Goal: Task Accomplishment & Management: Manage account settings

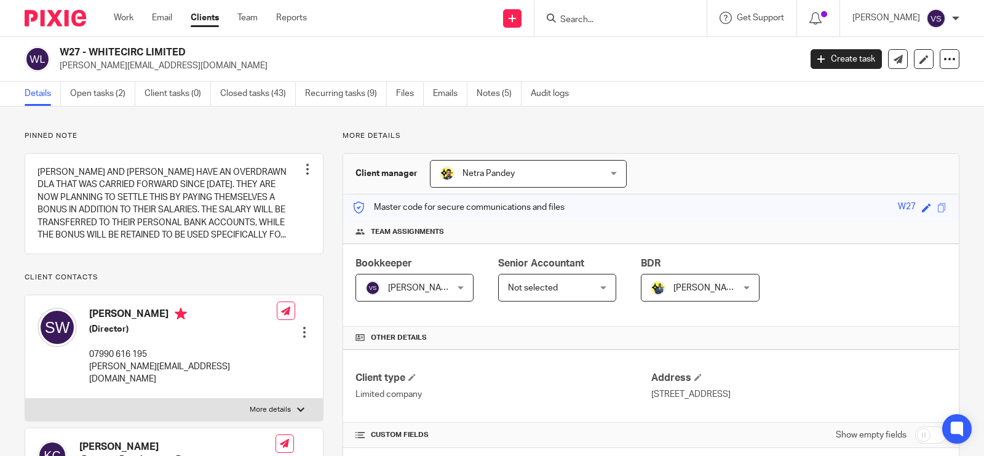
click at [615, 23] on input "Search" at bounding box center [614, 20] width 111 height 11
paste input "THE BRIGHT CONNECTIONS (CONTACT CENTRE) LTD"
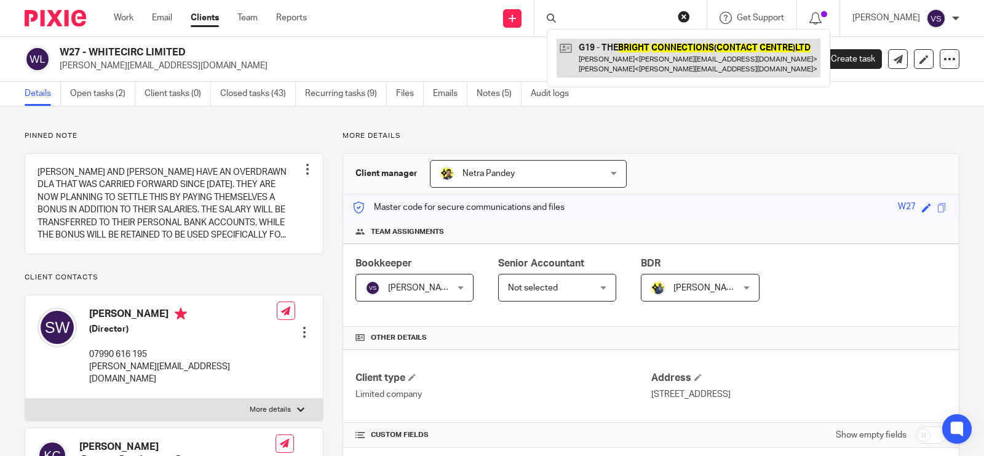
type input "THE BRIGHT CONNECTIONS (CONTACT CENTRE) LTD"
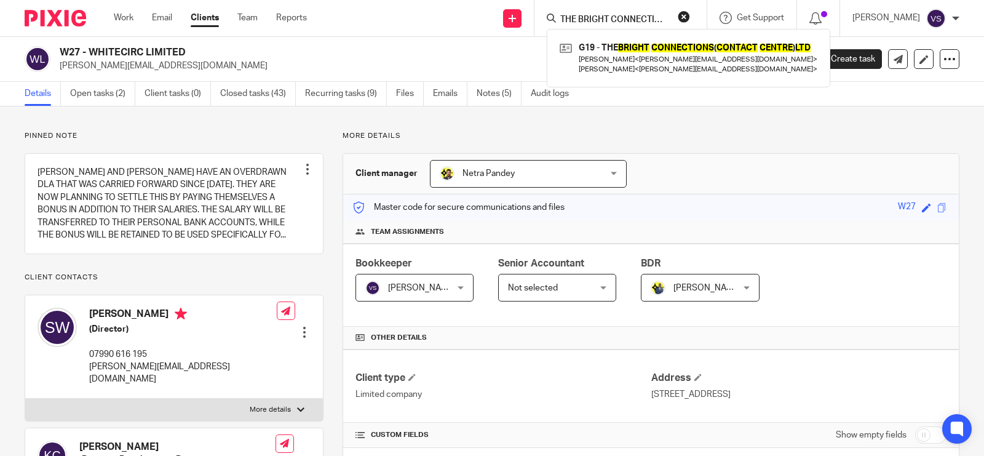
click at [372, 49] on h2 "W27 - WHITECIRC LIMITED" at bounding box center [353, 52] width 586 height 13
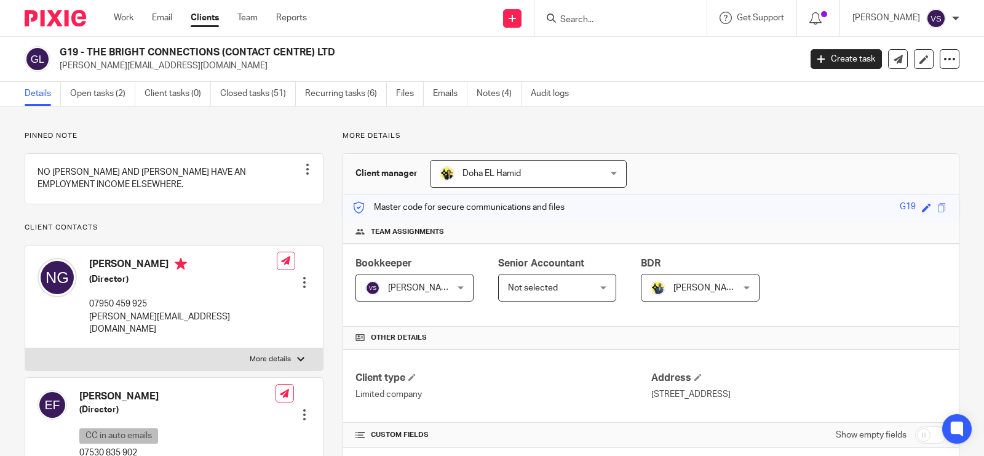
click at [105, 96] on link "Open tasks (2)" at bounding box center [102, 94] width 65 height 24
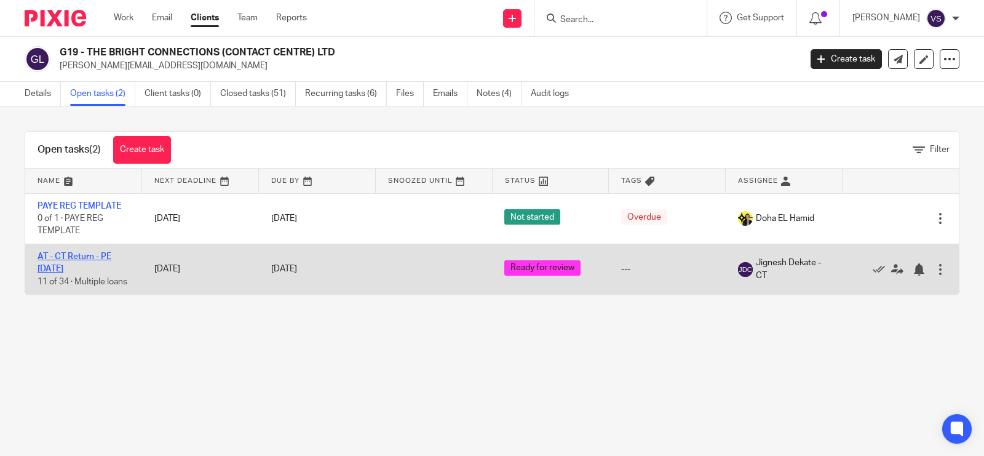
click at [78, 258] on link "AT - CT Return - PE 31-01-2025" at bounding box center [75, 262] width 74 height 21
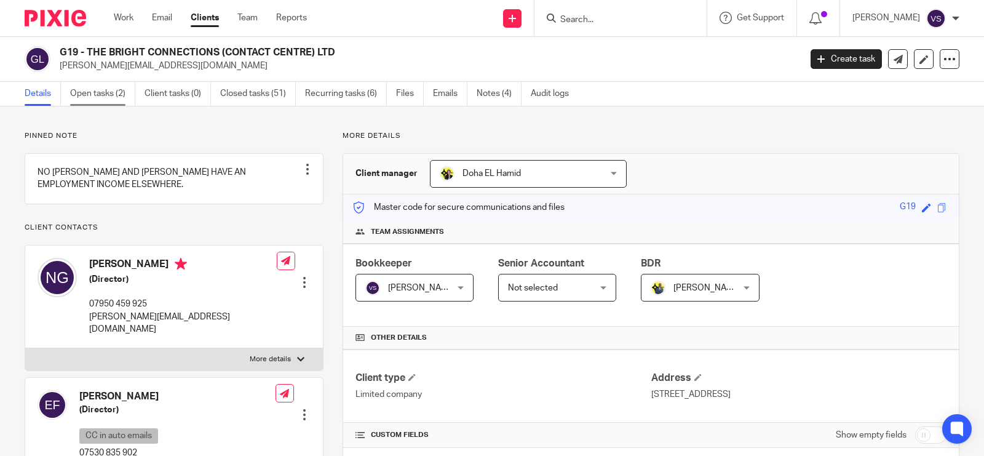
click at [99, 97] on link "Open tasks (2)" at bounding box center [102, 94] width 65 height 24
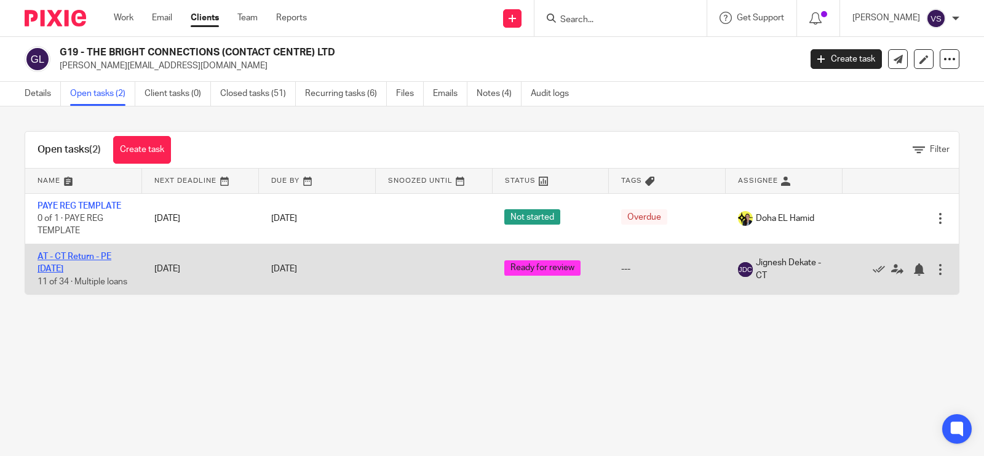
click at [88, 256] on link "AT - CT Return - PE [DATE]" at bounding box center [75, 262] width 74 height 21
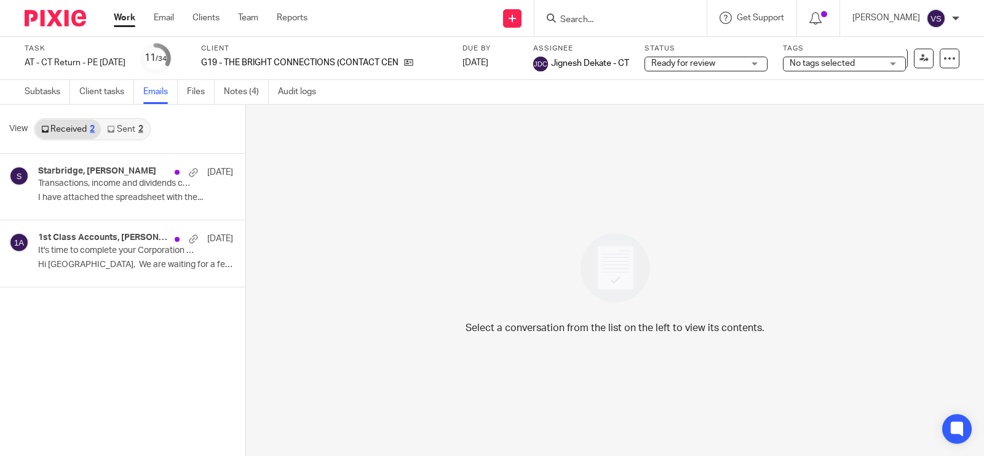
click at [128, 126] on link "Sent 2" at bounding box center [125, 129] width 48 height 20
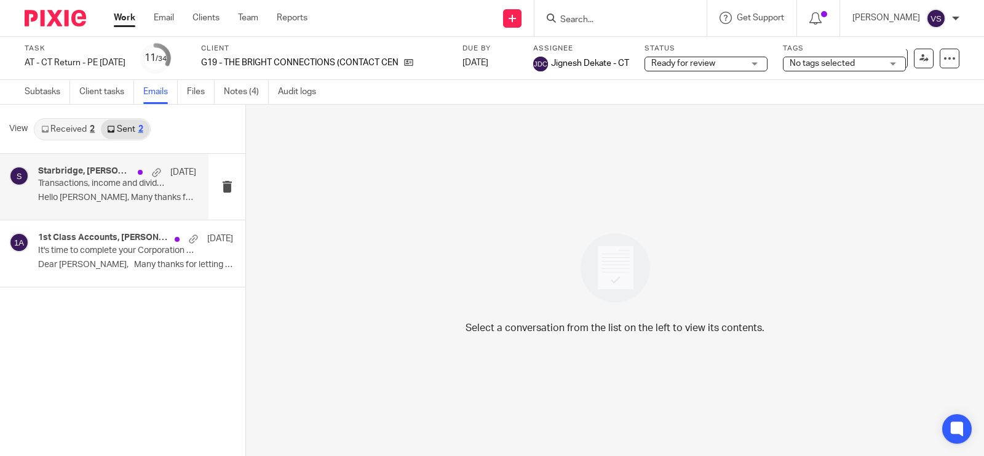
click at [136, 188] on p "Transactions, income and dividends confirmation" at bounding box center [101, 183] width 127 height 10
click at [105, 188] on p "Transactions, income and dividends confirmation" at bounding box center [101, 183] width 127 height 10
click at [81, 123] on link "Received 2" at bounding box center [68, 129] width 66 height 20
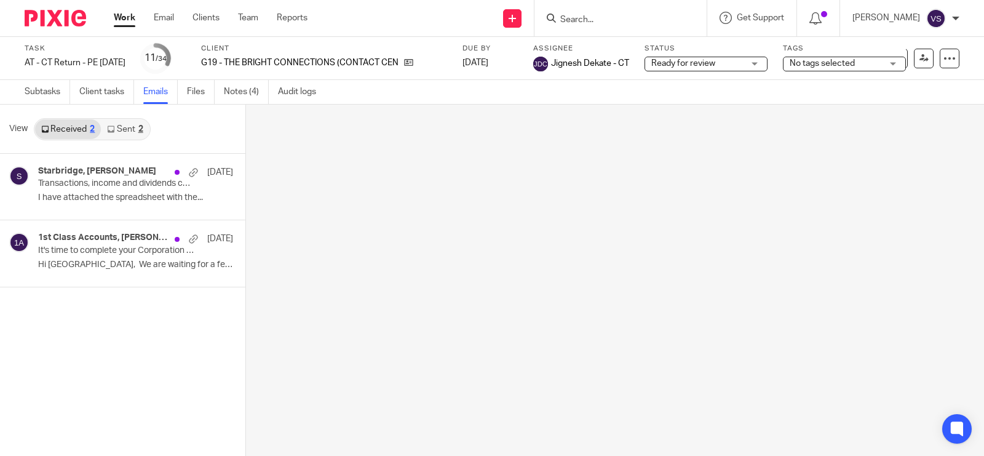
click at [119, 127] on link "Sent 2" at bounding box center [125, 129] width 48 height 20
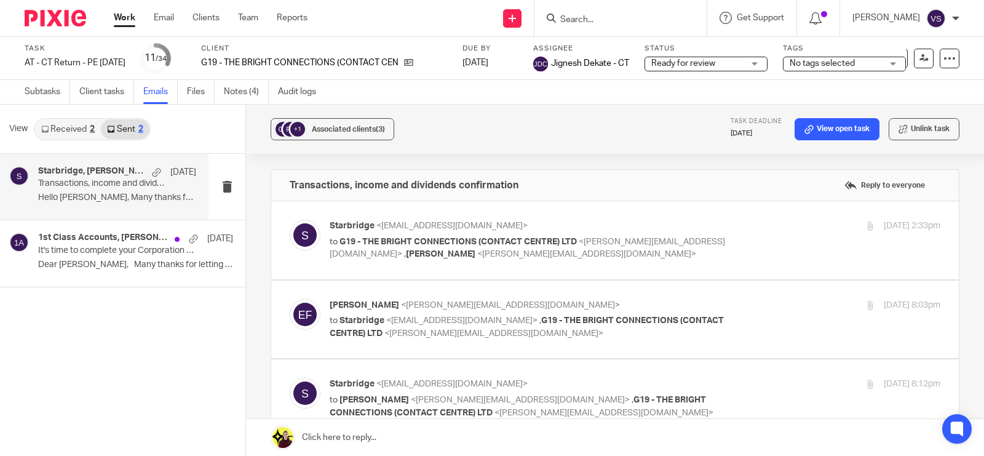
click at [87, 204] on div "Starbridge, Edson Flores 10 Jun Transactions, income and dividends confirmation…" at bounding box center [117, 186] width 158 height 41
click at [627, 235] on p "to G19 - THE BRIGHT CONNECTIONS (CONTACT CENTRE) LTD <natasha@thebrightconnecti…" at bounding box center [533, 247] width 407 height 25
checkbox input "true"
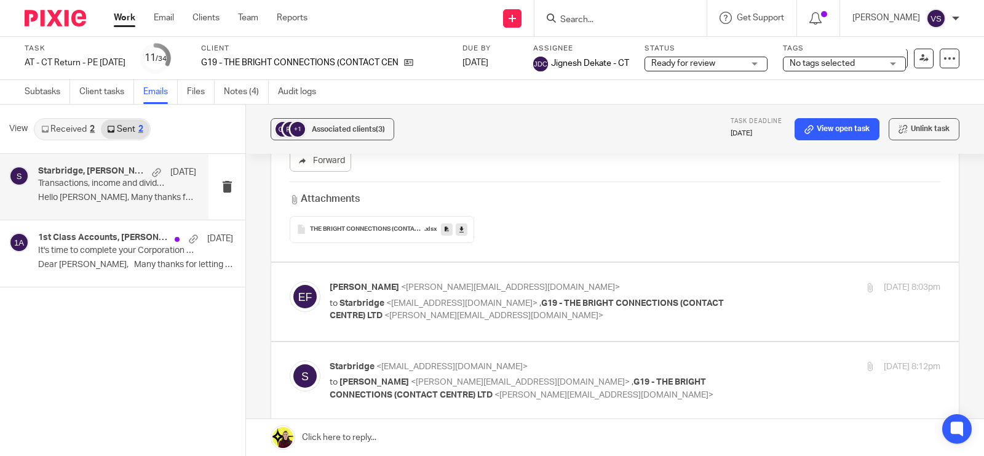
scroll to position [538, 0]
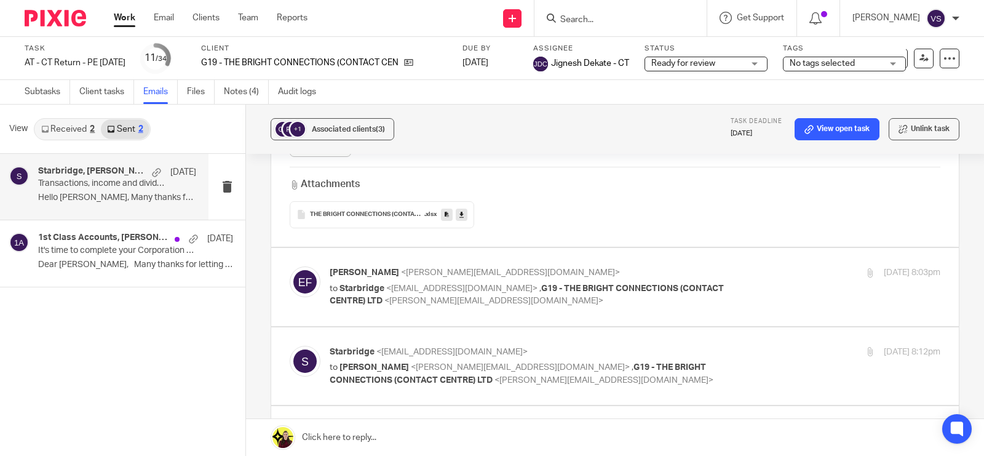
click at [622, 293] on p "to Starbridge <info@starbridge.uk> , G19 - THE BRIGHT CONNECTIONS (CONTACT CENT…" at bounding box center [533, 294] width 407 height 25
checkbox input "true"
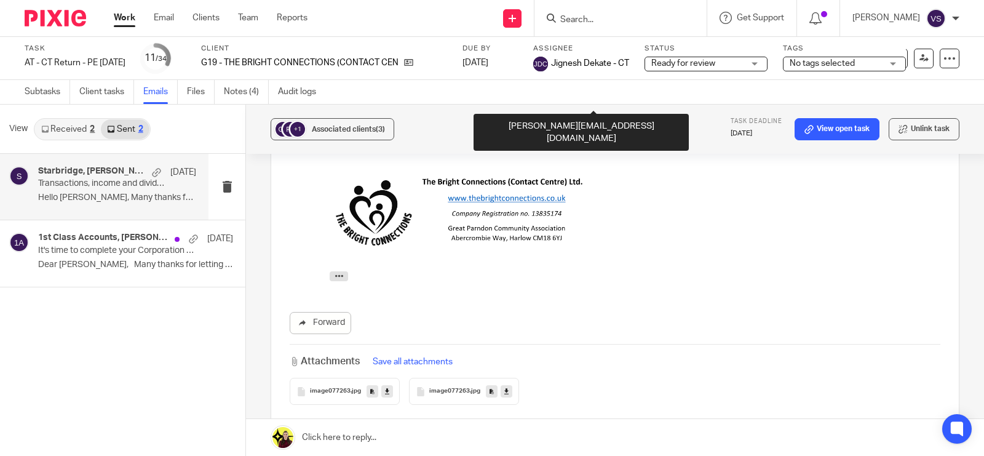
scroll to position [999, 0]
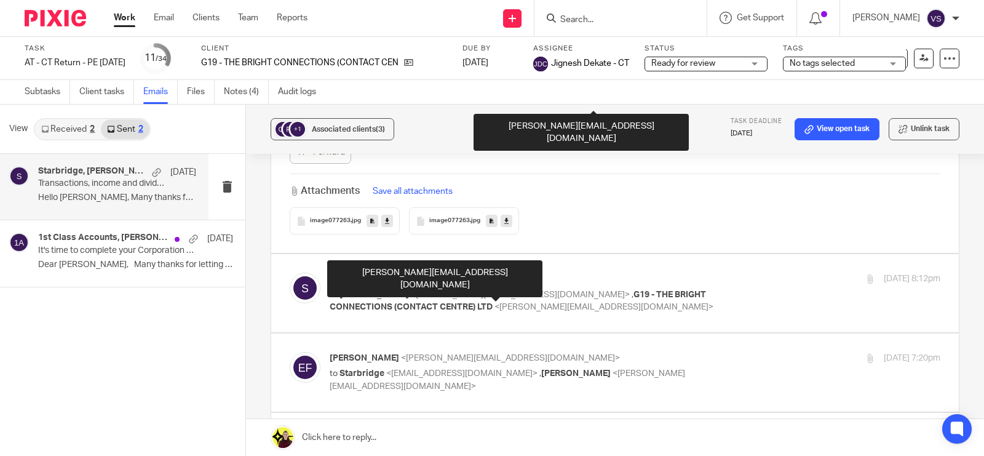
click at [622, 291] on span "G19 - THE BRIGHT CONNECTIONS (CONTACT CENTRE) LTD" at bounding box center [518, 301] width 376 height 22
checkbox input "true"
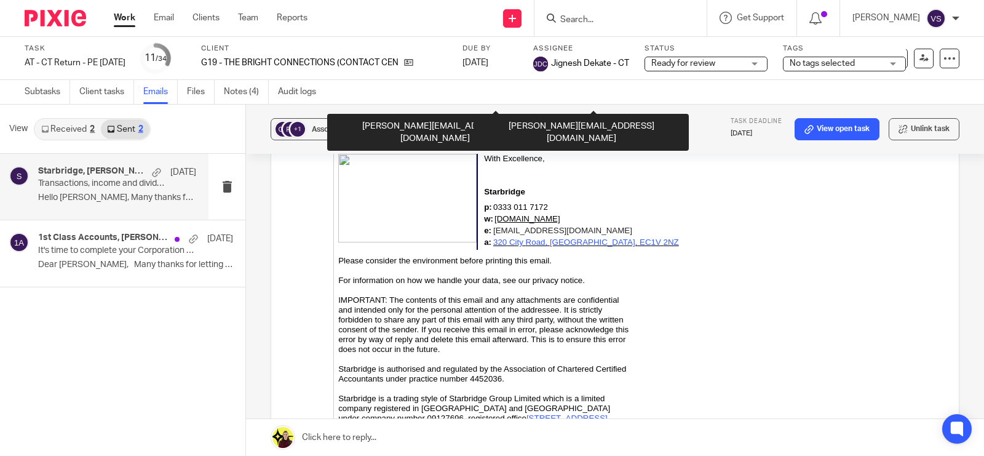
scroll to position [2306, 0]
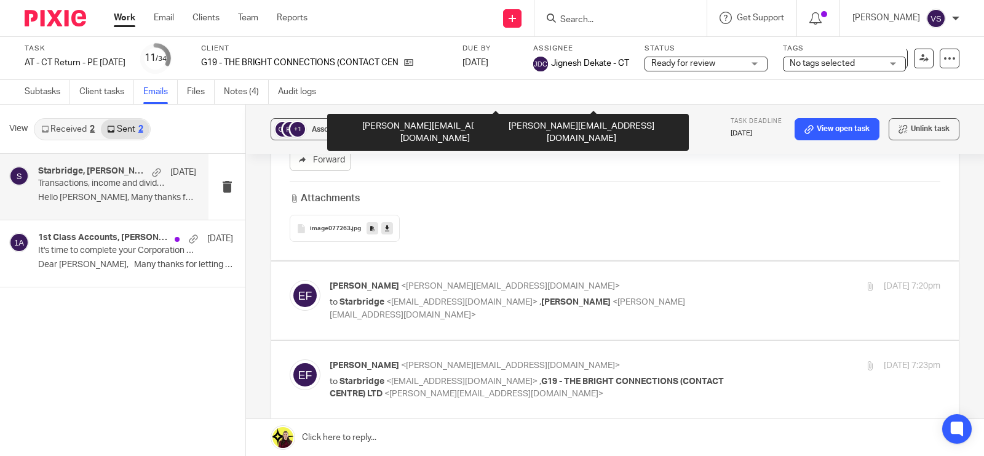
click at [622, 291] on p "Edson Flores <edson@thebrightconnections.co.uk>" at bounding box center [533, 286] width 407 height 13
checkbox input "true"
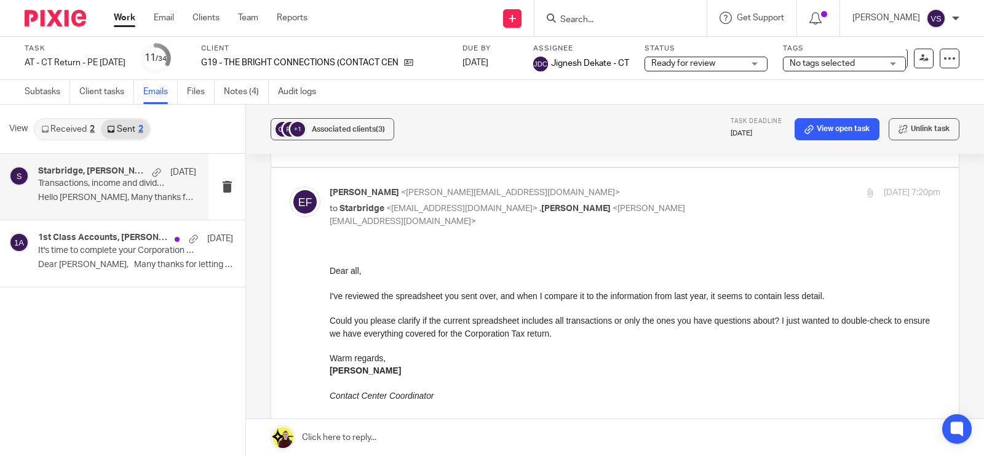
scroll to position [2383, 0]
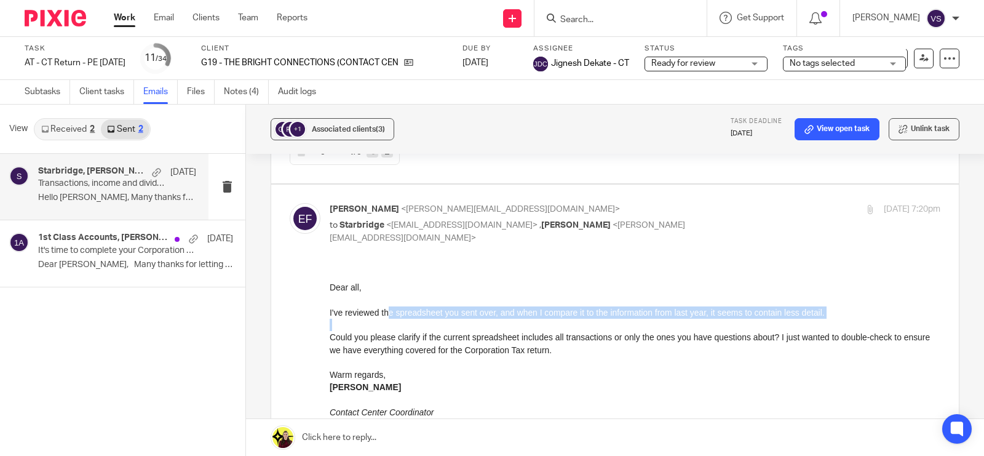
drag, startPoint x: 386, startPoint y: 315, endPoint x: 628, endPoint y: 318, distance: 241.7
click at [628, 318] on div "I've reviewed the spreadsheet you sent over, and when I compare it to the infor…" at bounding box center [635, 331] width 611 height 50
click at [628, 318] on div at bounding box center [635, 324] width 611 height 12
drag, startPoint x: 589, startPoint y: 309, endPoint x: 812, endPoint y: 315, distance: 222.6
click at [812, 315] on div "I've reviewed the spreadsheet you sent over, and when I compare it to the infor…" at bounding box center [635, 312] width 611 height 12
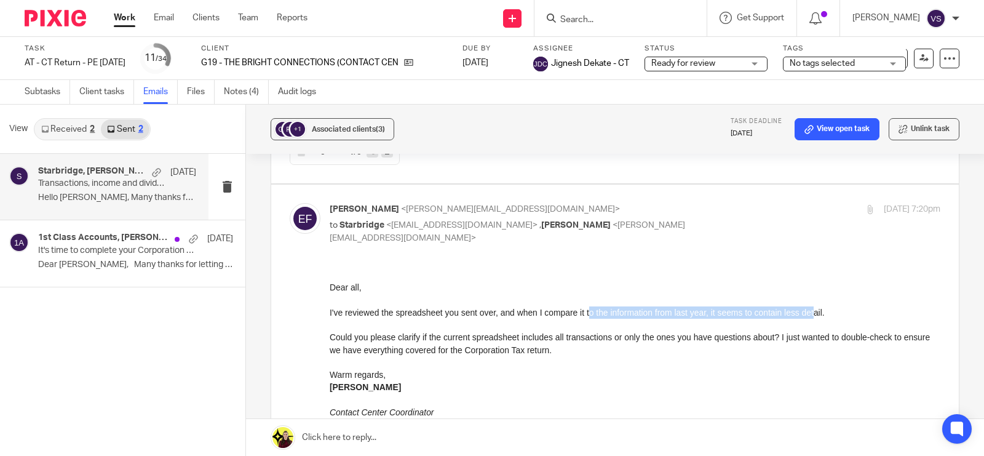
click at [812, 315] on div "I've reviewed the spreadsheet you sent over, and when I compare it to the infor…" at bounding box center [635, 312] width 611 height 12
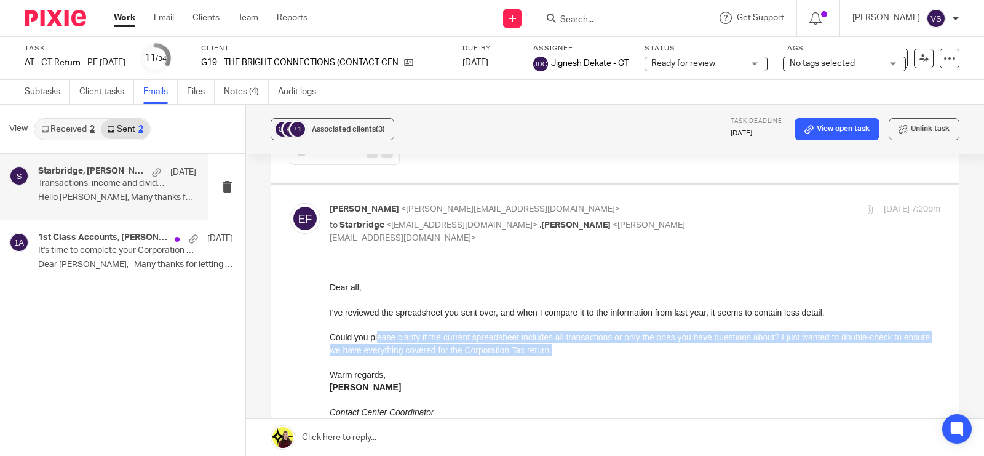
drag, startPoint x: 377, startPoint y: 336, endPoint x: 583, endPoint y: 350, distance: 206.4
click at [583, 350] on div "Could you please clarify if the current spreadsheet includes all transactions o…" at bounding box center [635, 343] width 611 height 25
drag, startPoint x: 477, startPoint y: 337, endPoint x: 604, endPoint y: 346, distance: 128.2
click at [604, 346] on div "Could you please clarify if the current spreadsheet includes all transactions o…" at bounding box center [635, 343] width 611 height 25
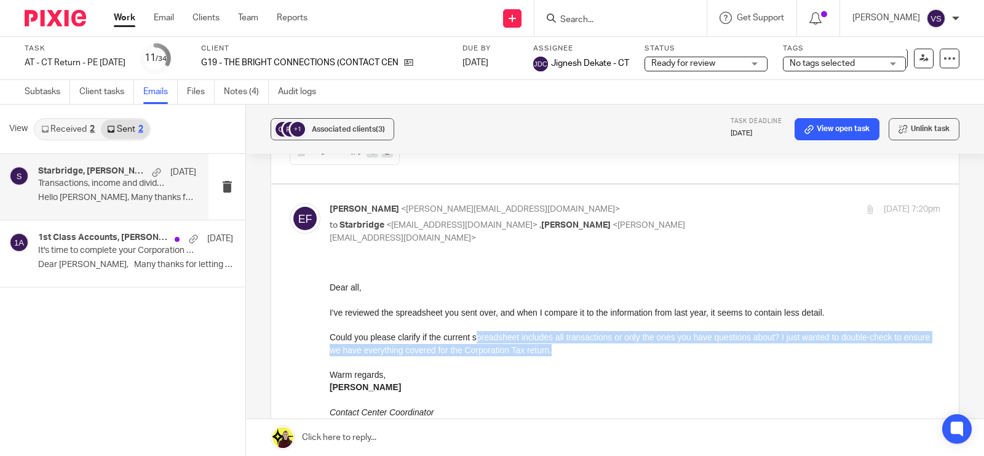
click at [604, 346] on div "Could you please clarify if the current spreadsheet includes all transactions o…" at bounding box center [635, 343] width 611 height 25
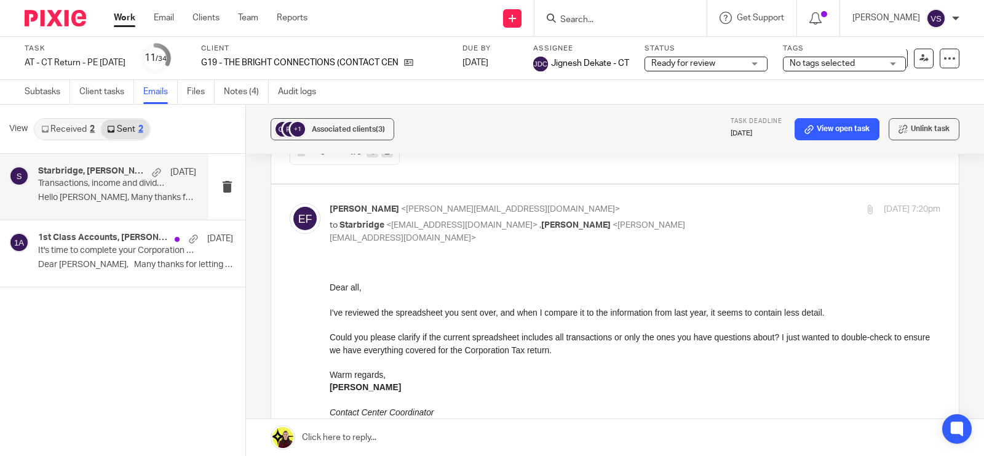
scroll to position [2459, 0]
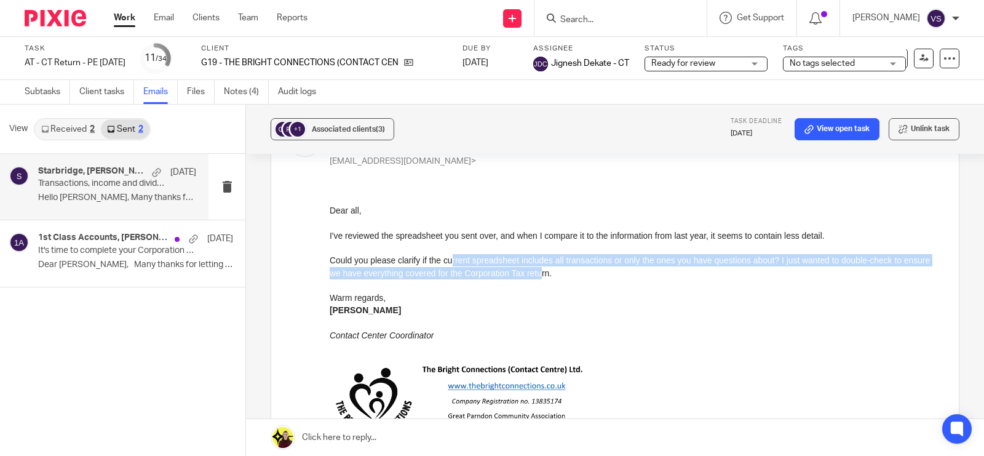
drag, startPoint x: 452, startPoint y: 263, endPoint x: 568, endPoint y: 272, distance: 116.5
click at [568, 272] on div "Could you please clarify if the current spreadsheet includes all transactions o…" at bounding box center [635, 266] width 611 height 25
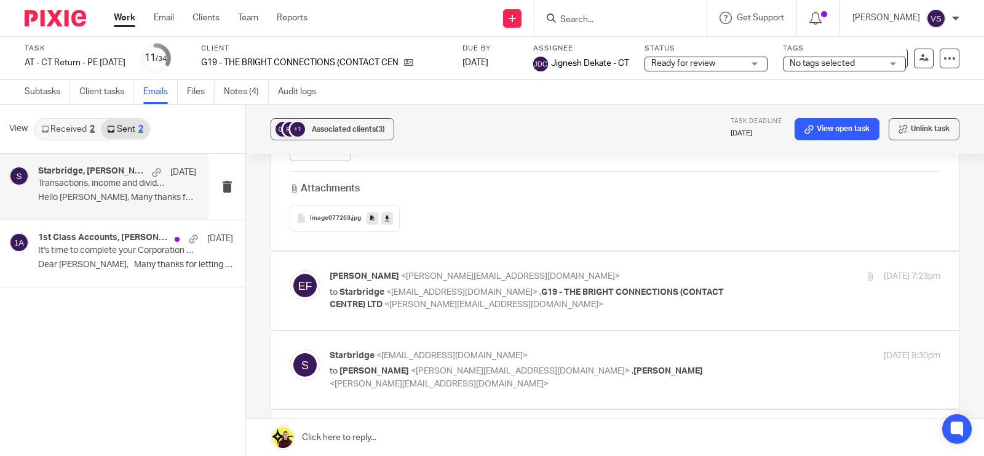
scroll to position [2844, 0]
click at [697, 275] on p "Edson Flores <edson@thebrightconnections.co.uk>" at bounding box center [533, 278] width 407 height 13
checkbox input "true"
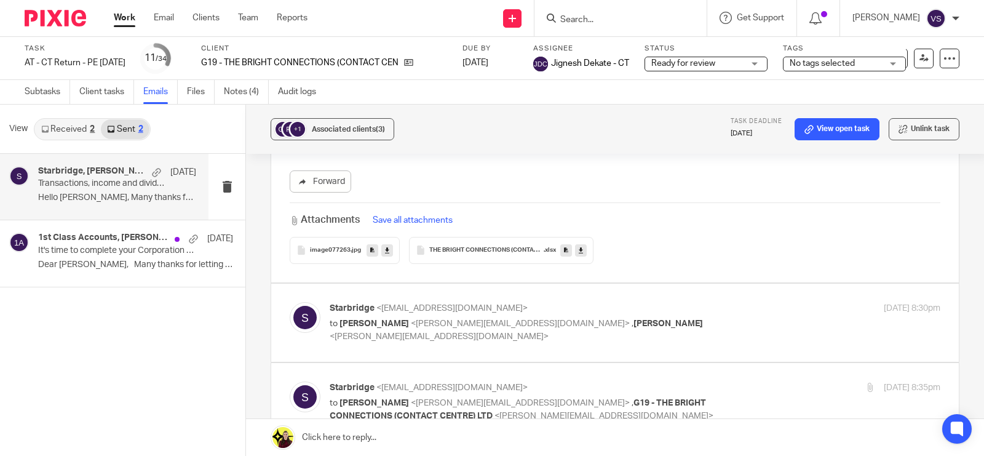
scroll to position [3305, 0]
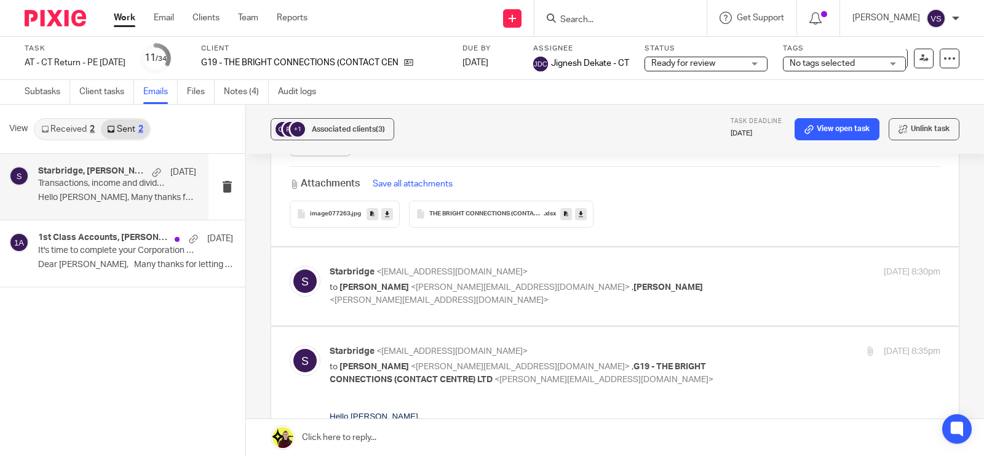
click at [579, 216] on icon at bounding box center [581, 213] width 4 height 9
click at [676, 206] on div "image077263 .jpg THE BRIGHT CONNECTIONS (CONTACT CENTRE) LTD - Dividend .xlsx" at bounding box center [615, 213] width 651 height 27
click at [683, 274] on p "Starbridge <info@starbridge.uk>" at bounding box center [533, 272] width 407 height 13
checkbox input "true"
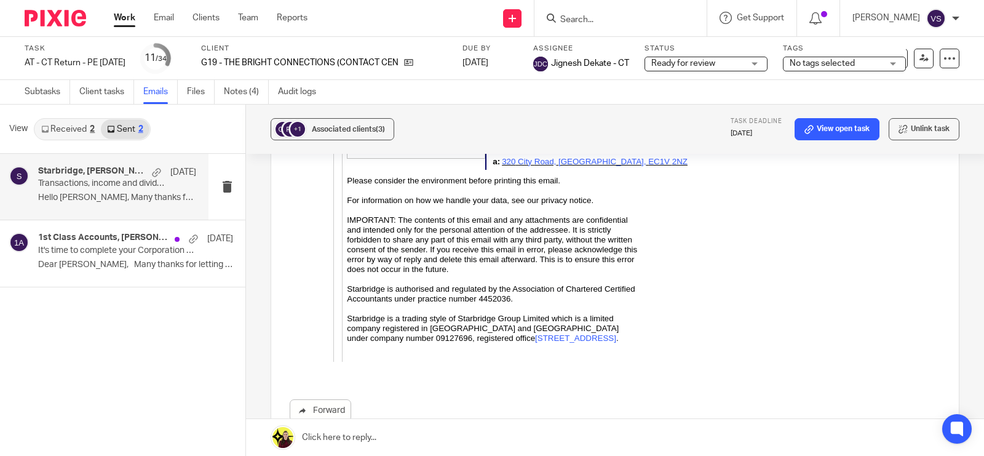
scroll to position [6141, 0]
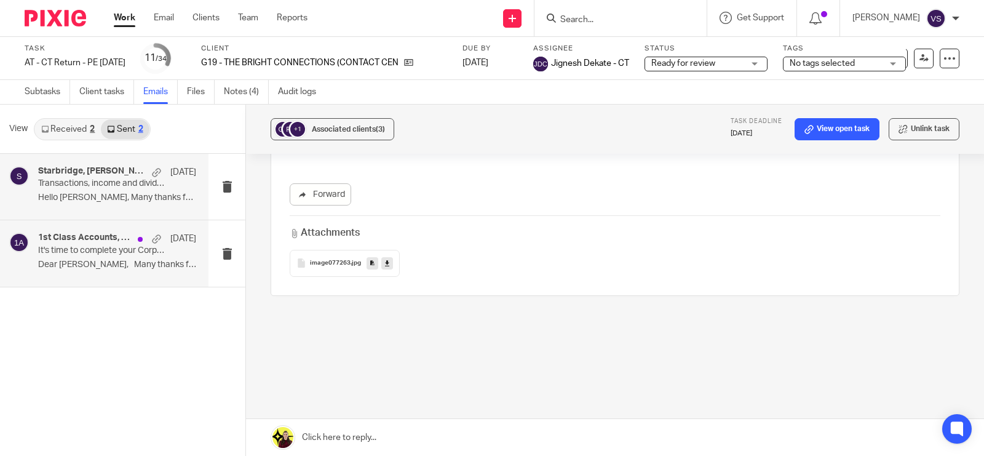
click at [109, 240] on h4 "1st Class Accounts, Edson Flores" at bounding box center [84, 237] width 93 height 10
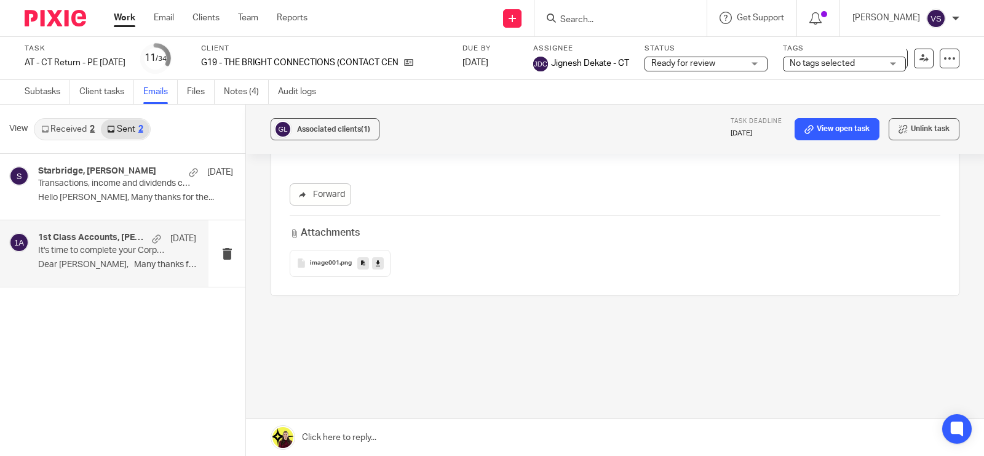
scroll to position [0, 0]
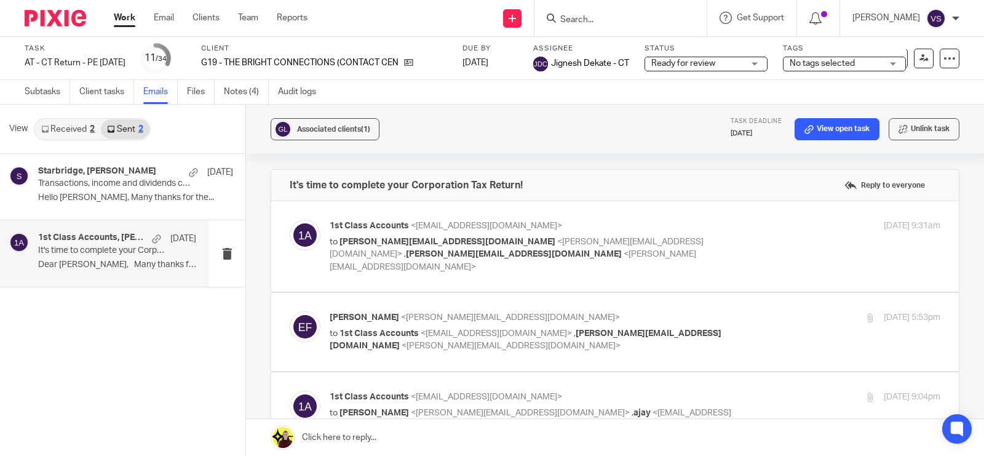
click at [644, 225] on p "1st Class Accounts <info@1stclassaccounts.co.uk>" at bounding box center [533, 226] width 407 height 13
checkbox input "true"
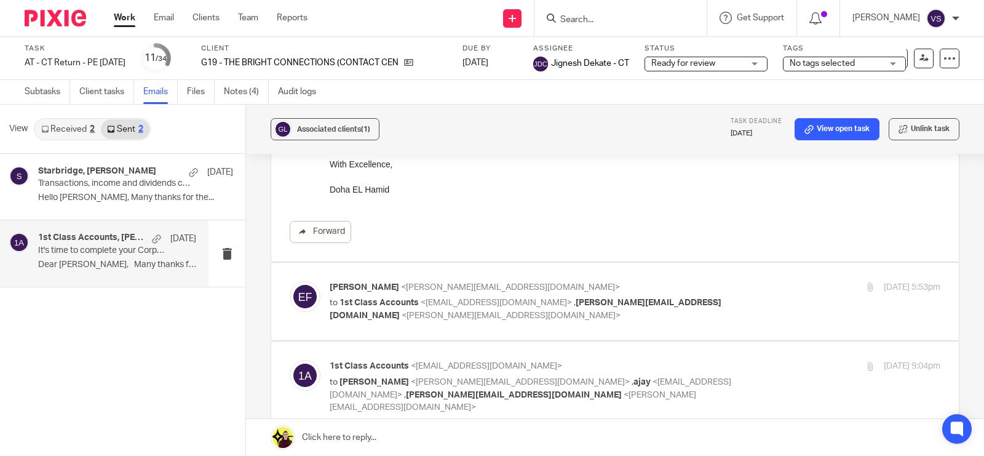
scroll to position [307, 0]
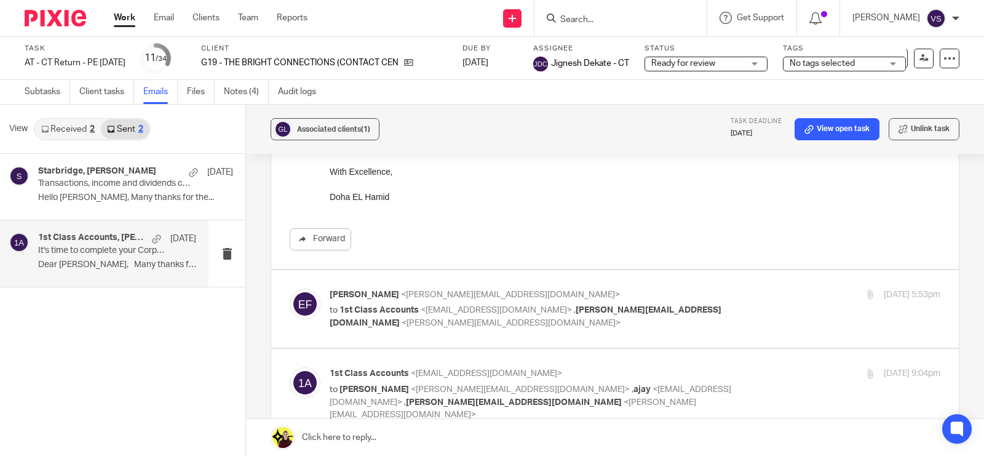
click at [560, 306] on span "natasha@thebrightconnections.co.uk" at bounding box center [526, 317] width 392 height 22
checkbox input "true"
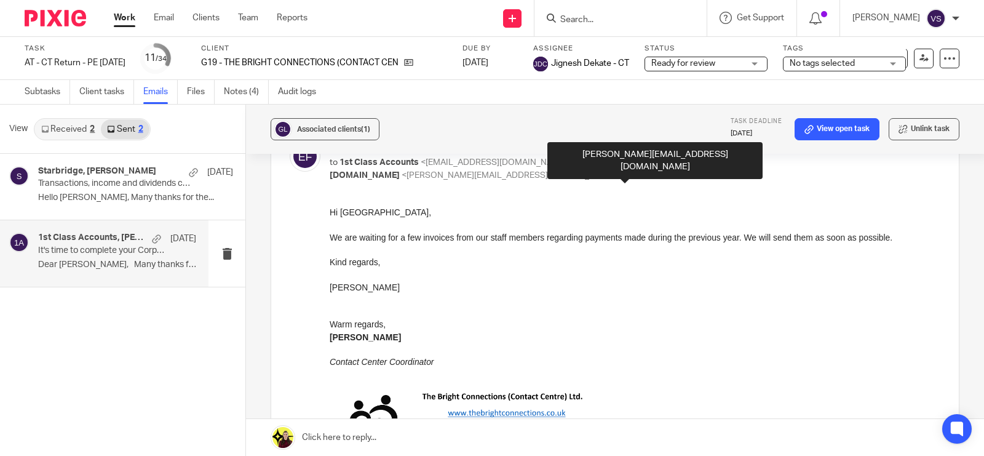
scroll to position [461, 0]
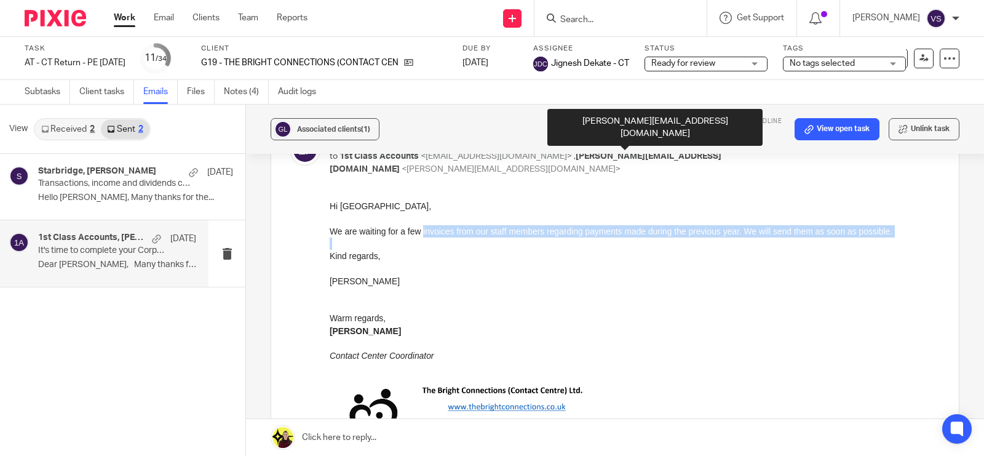
drag, startPoint x: 423, startPoint y: 229, endPoint x: 599, endPoint y: 237, distance: 176.0
click at [599, 237] on div "Hi Doha, We are waiting for a few invoices from our staff members regarding pay…" at bounding box center [635, 340] width 611 height 280
click at [599, 237] on div at bounding box center [635, 243] width 611 height 12
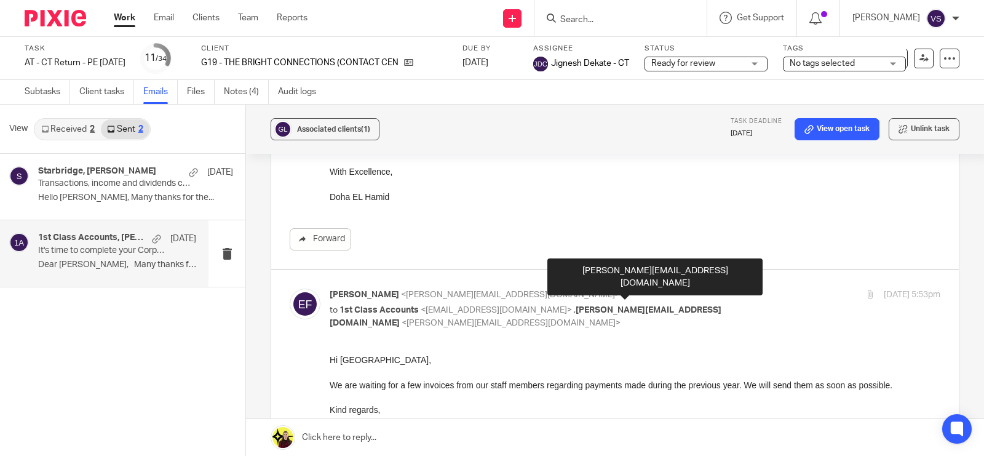
scroll to position [384, 0]
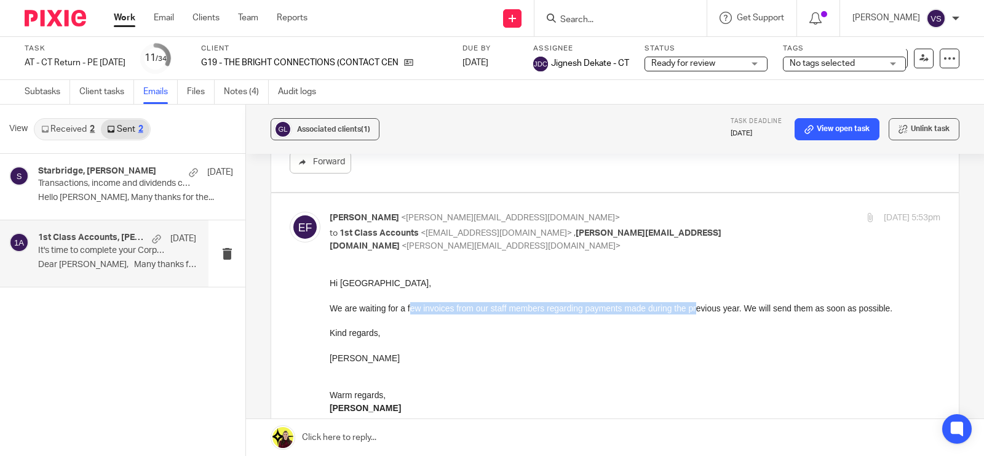
drag, startPoint x: 409, startPoint y: 311, endPoint x: 698, endPoint y: 310, distance: 289.0
click at [698, 310] on div "We are waiting for a few invoices from our staff members regarding payments mad…" at bounding box center [635, 308] width 611 height 12
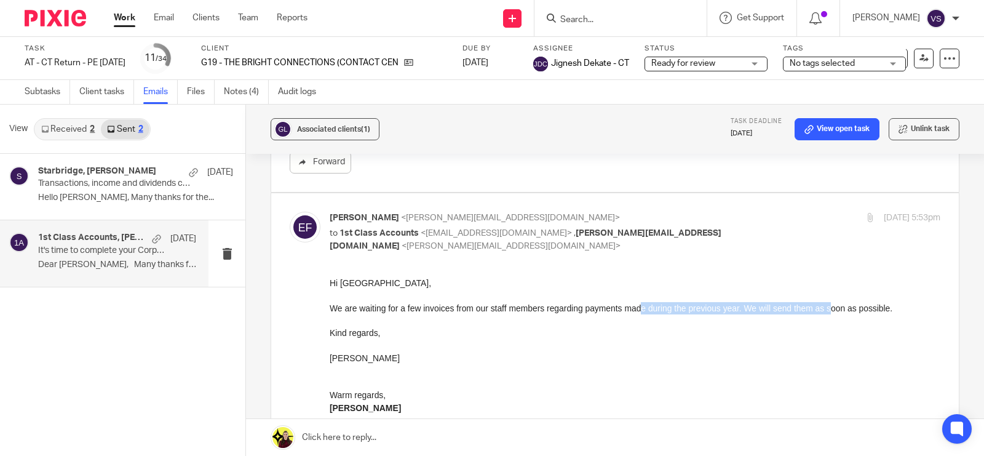
drag, startPoint x: 639, startPoint y: 304, endPoint x: 829, endPoint y: 307, distance: 190.6
click at [829, 307] on div "We are waiting for a few invoices from our staff members regarding payments mad…" at bounding box center [635, 308] width 611 height 12
drag, startPoint x: 823, startPoint y: 310, endPoint x: 877, endPoint y: 311, distance: 54.1
click at [877, 311] on div "We are waiting for a few invoices from our staff members regarding payments mad…" at bounding box center [635, 308] width 611 height 12
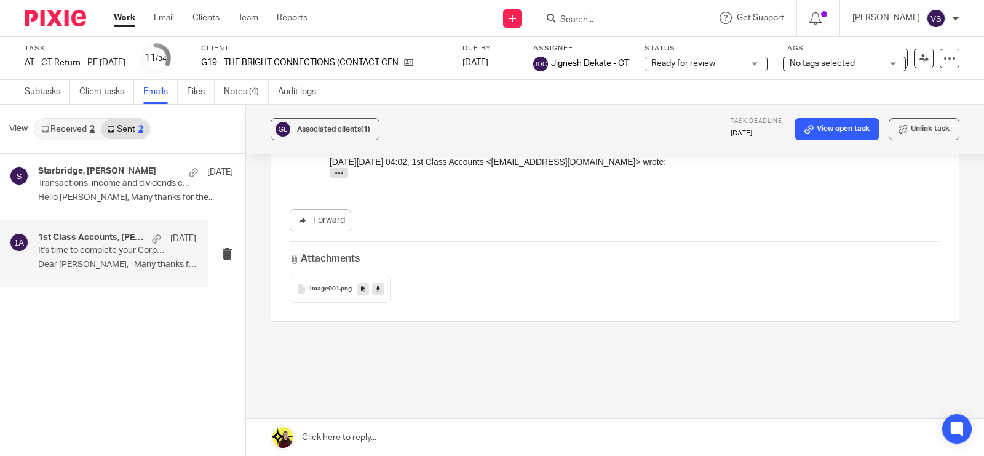
scroll to position [1543, 0]
click at [372, 282] on link at bounding box center [378, 288] width 12 height 12
click at [68, 121] on link "Received 2" at bounding box center [68, 129] width 66 height 20
click at [88, 247] on p "It's time to complete your Corporation Tax Return!" at bounding box center [101, 250] width 127 height 10
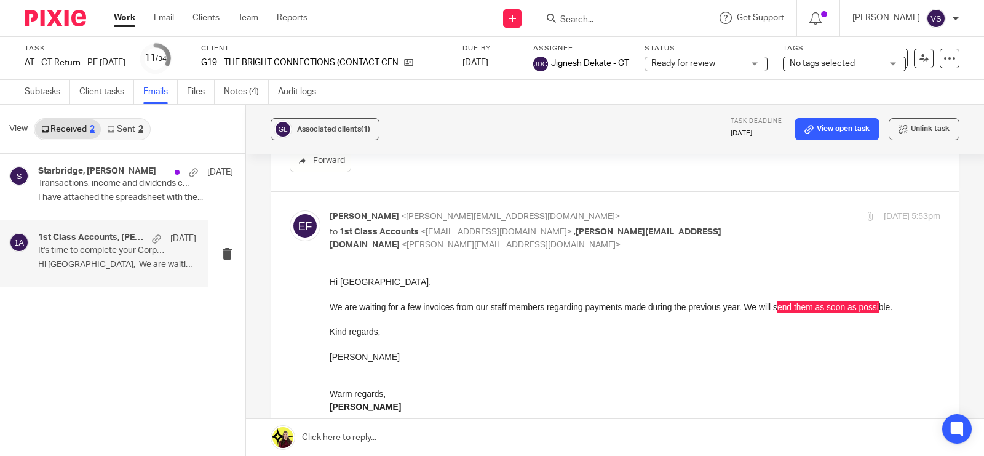
scroll to position [384, 0]
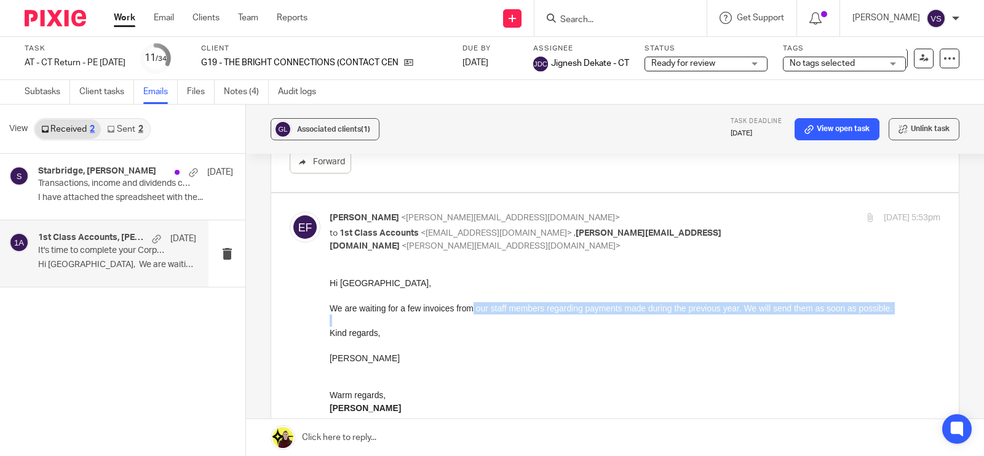
drag, startPoint x: 471, startPoint y: 290, endPoint x: 710, endPoint y: 323, distance: 240.8
click at [710, 323] on div "Hi Doha, We are waiting for a few invoices from our staff members regarding pay…" at bounding box center [635, 417] width 611 height 280
click at [710, 323] on div at bounding box center [635, 320] width 611 height 12
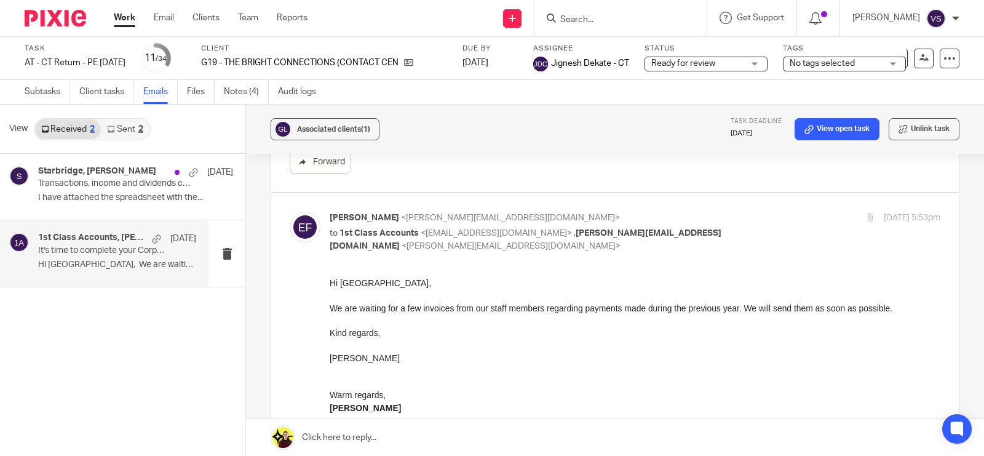
click at [542, 340] on div at bounding box center [635, 345] width 611 height 12
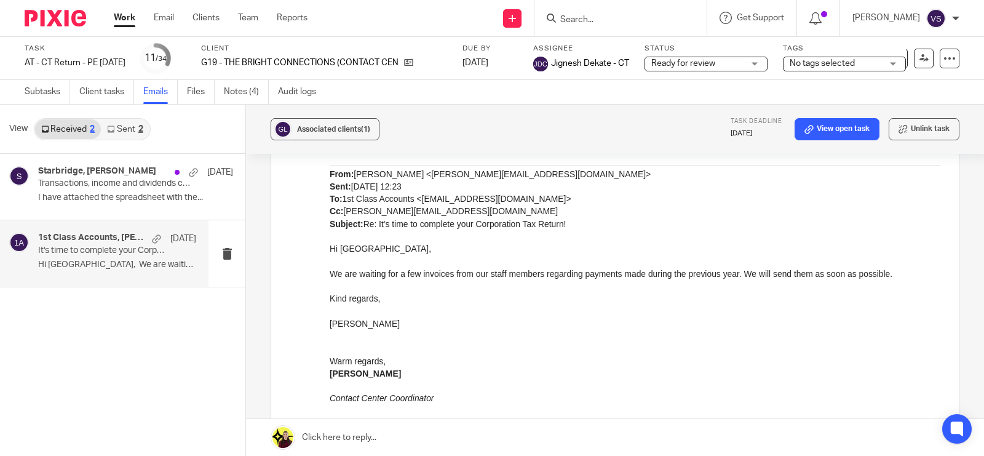
scroll to position [1159, 0]
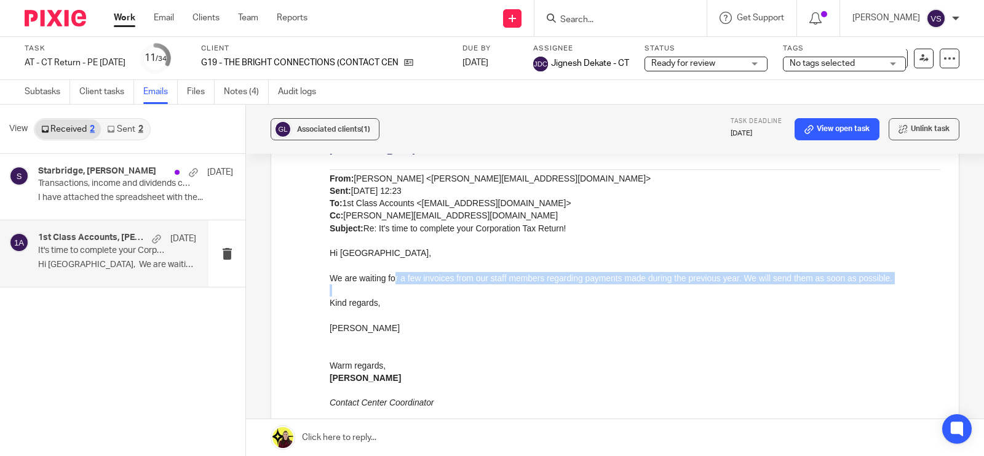
drag, startPoint x: 394, startPoint y: 278, endPoint x: 575, endPoint y: 284, distance: 181.5
click at [575, 284] on div "Hi Doha, We are waiting for a few invoices from our staff members regarding pay…" at bounding box center [635, 387] width 611 height 280
click at [575, 284] on p at bounding box center [635, 290] width 611 height 12
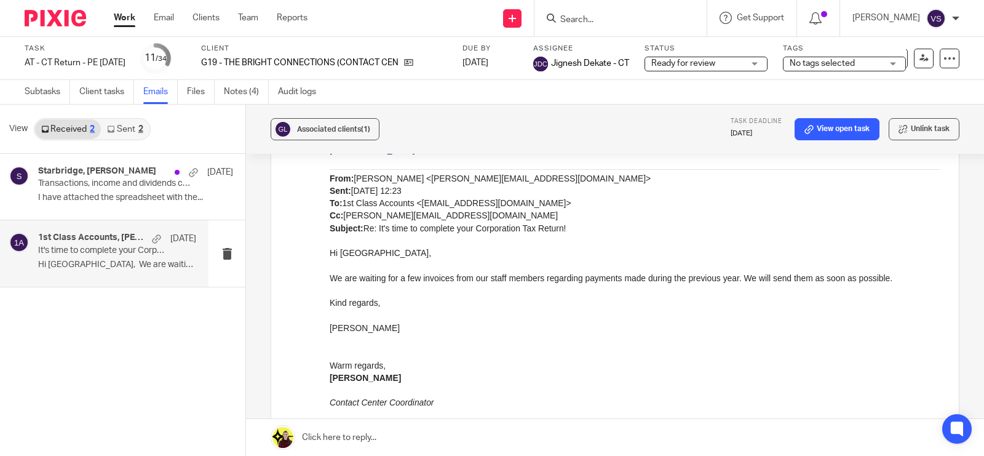
click at [581, 304] on p "Kind regards," at bounding box center [635, 302] width 611 height 12
click at [634, 326] on p "Edson Flores" at bounding box center [635, 328] width 611 height 12
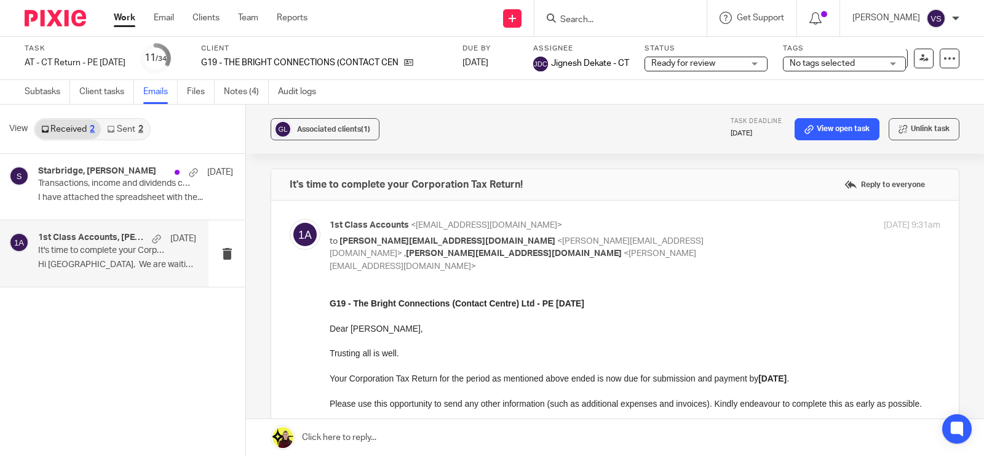
scroll to position [0, 0]
click at [94, 176] on div "Starbridge, Edson Flores 10 Jun" at bounding box center [117, 172] width 158 height 12
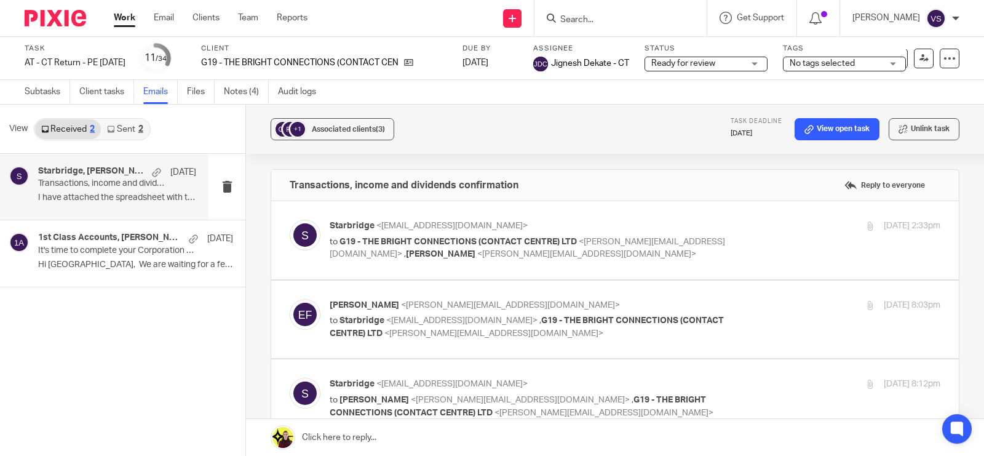
click at [644, 211] on label at bounding box center [614, 240] width 687 height 78
click at [290, 219] on input "checkbox" at bounding box center [289, 219] width 1 height 1
checkbox input "true"
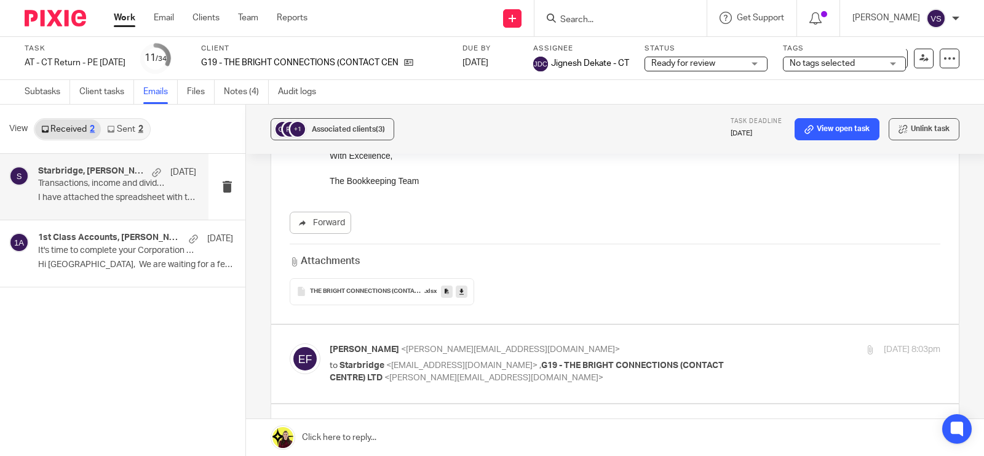
scroll to position [538, 0]
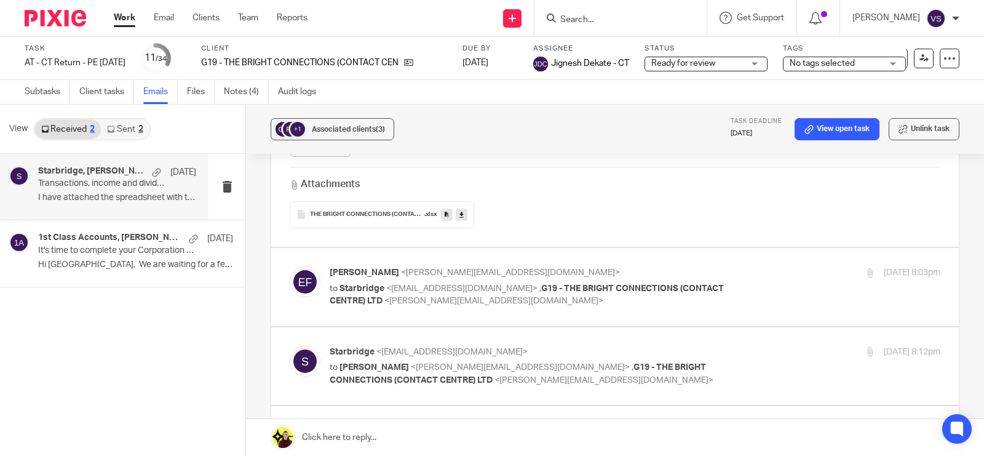
click at [750, 268] on div "4 Jun 2025 8:03pm" at bounding box center [839, 272] width 204 height 13
checkbox input "true"
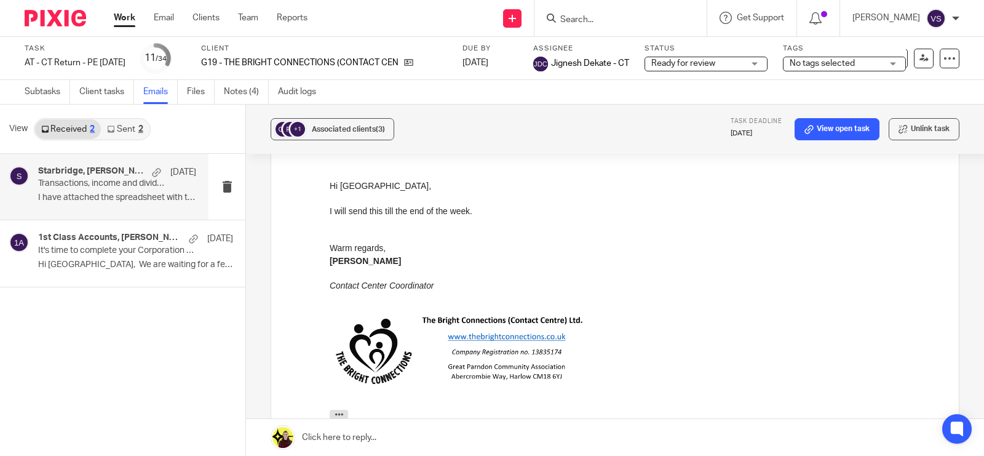
scroll to position [692, 0]
click at [648, 231] on div at bounding box center [635, 233] width 611 height 12
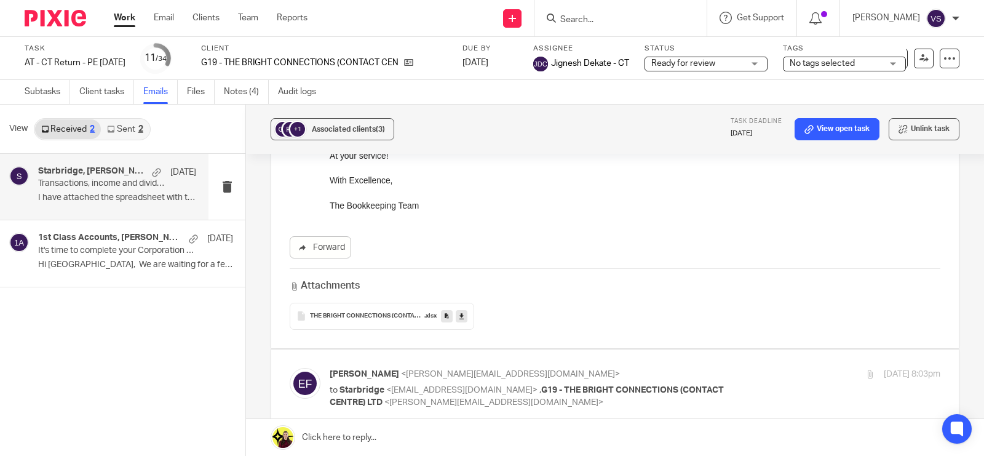
scroll to position [461, 0]
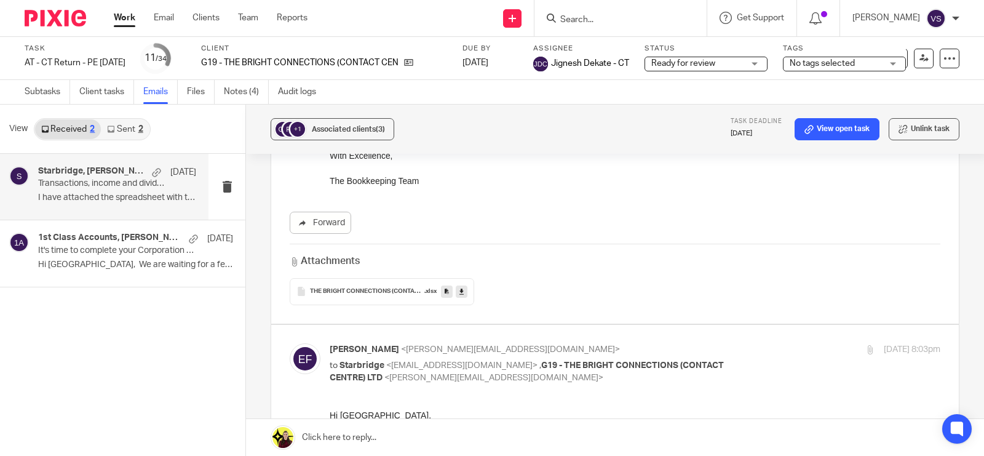
click at [459, 290] on icon at bounding box center [461, 291] width 4 height 9
click at [567, 220] on div "Forward" at bounding box center [615, 223] width 651 height 22
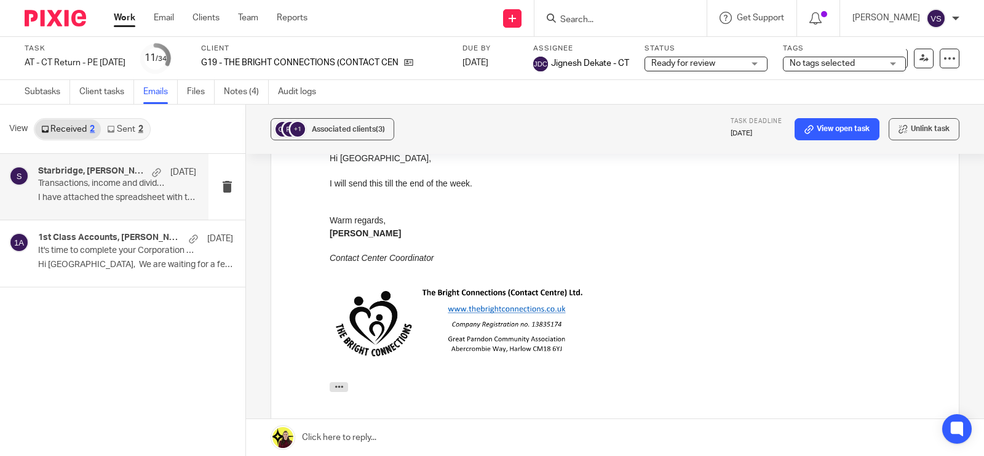
scroll to position [692, 0]
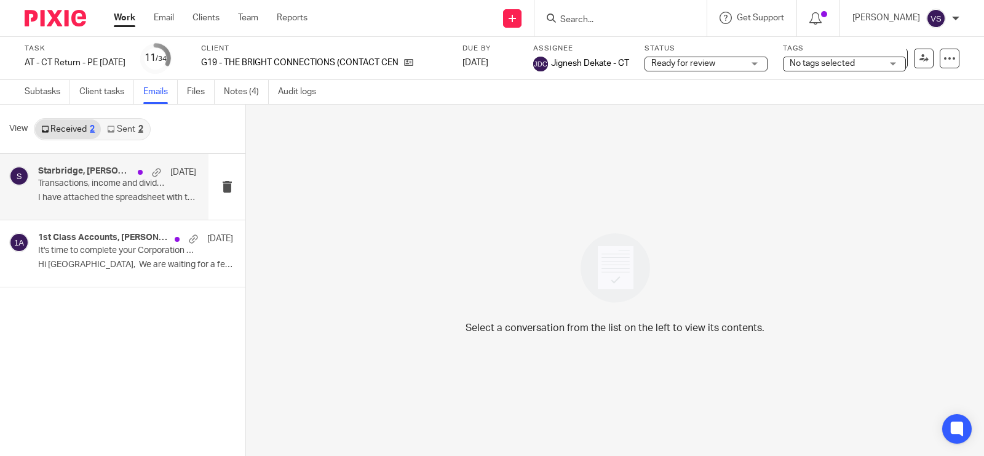
click at [74, 197] on p "I have attached the spreadsheet with the..." at bounding box center [117, 197] width 158 height 10
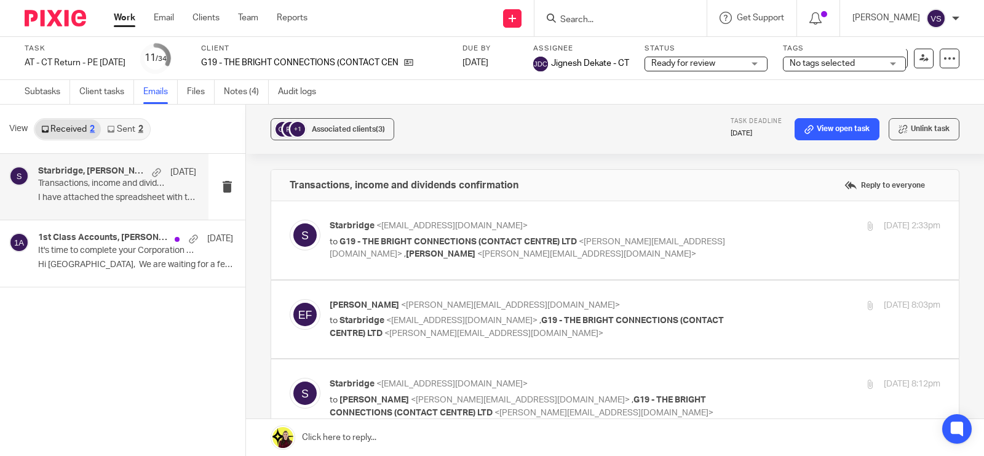
click at [117, 122] on link "Sent 2" at bounding box center [125, 129] width 48 height 20
click at [131, 197] on p "Hello [PERSON_NAME], Many thanks for the..." at bounding box center [117, 197] width 158 height 10
click at [532, 142] on div "+1 Associated clients (3) Task deadline 1 Nov 2025 View open task Unlink task" at bounding box center [615, 129] width 738 height 49
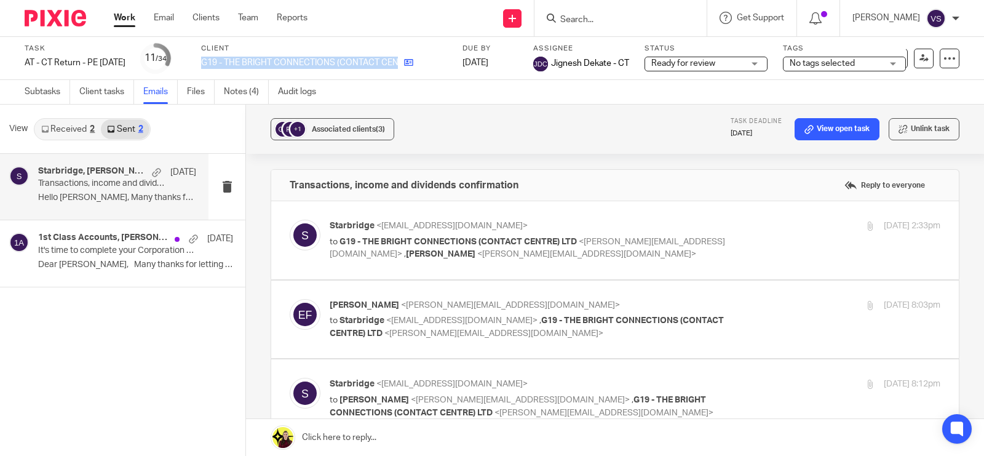
drag, startPoint x: 222, startPoint y: 61, endPoint x: 419, endPoint y: 61, distance: 196.8
click at [419, 61] on div "G19 - THE BRIGHT CONNECTIONS (CONTACT CENTRE) LTD" at bounding box center [324, 63] width 246 height 12
copy div "G19 - THE BRIGHT CONNECTIONS (CONTACT CENTRE) LTD"
click at [120, 175] on h4 "Starbridge, Edson Flores" at bounding box center [92, 171] width 108 height 10
click at [668, 241] on p "to G19 - THE BRIGHT CONNECTIONS (CONTACT CENTRE) LTD <natasha@thebrightconnecti…" at bounding box center [533, 247] width 407 height 25
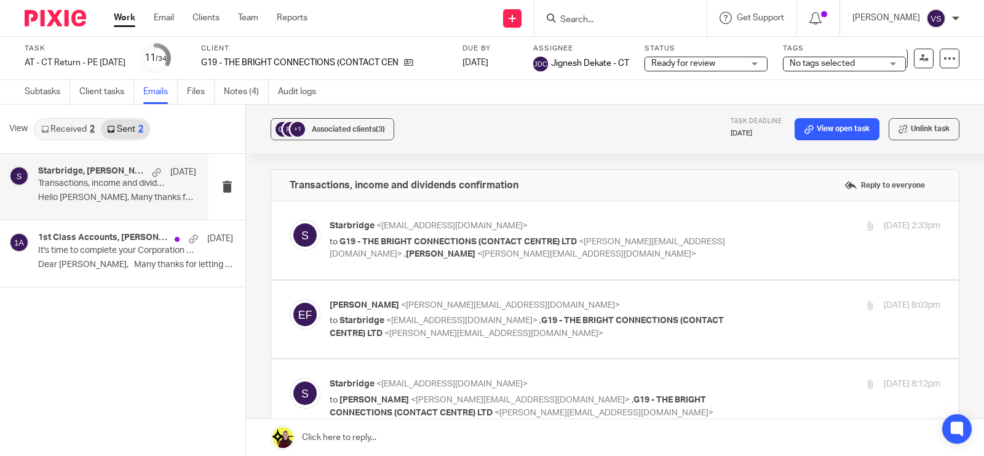
checkbox input "true"
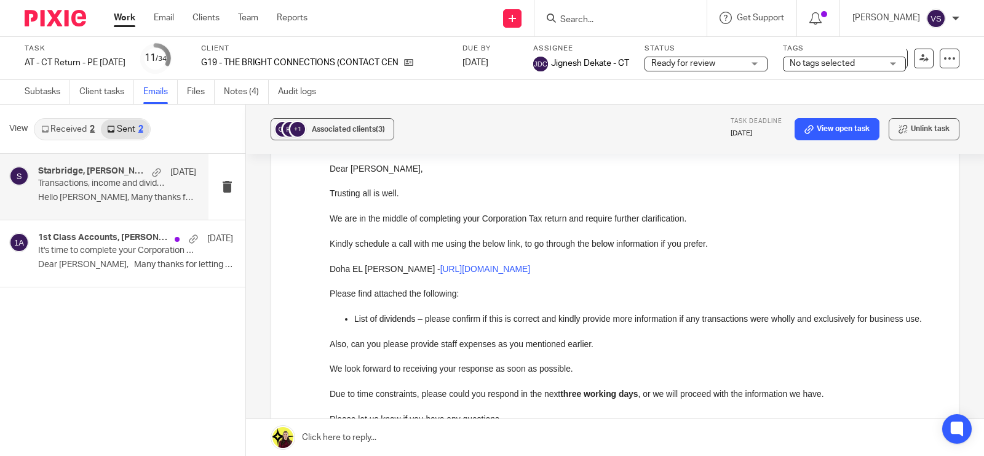
scroll to position [154, 0]
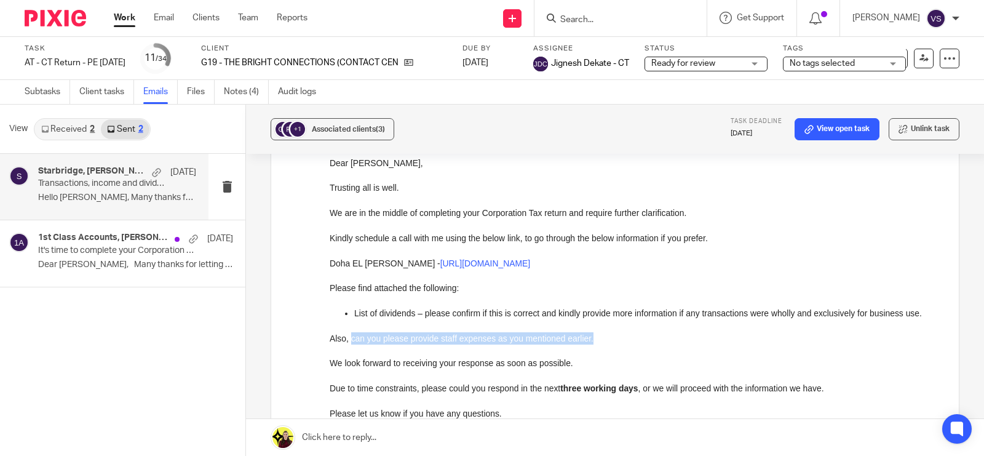
drag, startPoint x: 349, startPoint y: 337, endPoint x: 589, endPoint y: 341, distance: 239.8
click at [589, 341] on p "Also, can you please provide staff expenses as you mentioned earlier." at bounding box center [635, 337] width 611 height 12
click at [633, 244] on p at bounding box center [635, 249] width 611 height 12
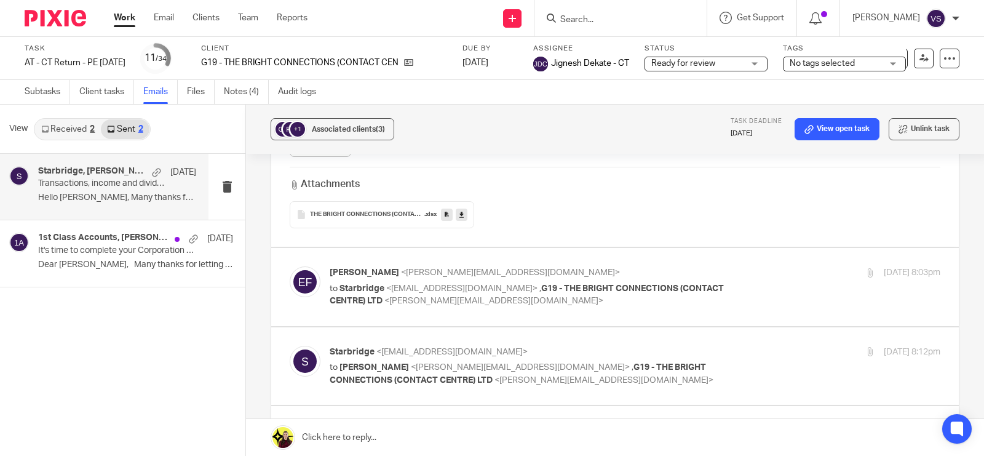
click at [773, 275] on div "4 Jun 2025 8:03pm" at bounding box center [839, 272] width 204 height 13
checkbox input "true"
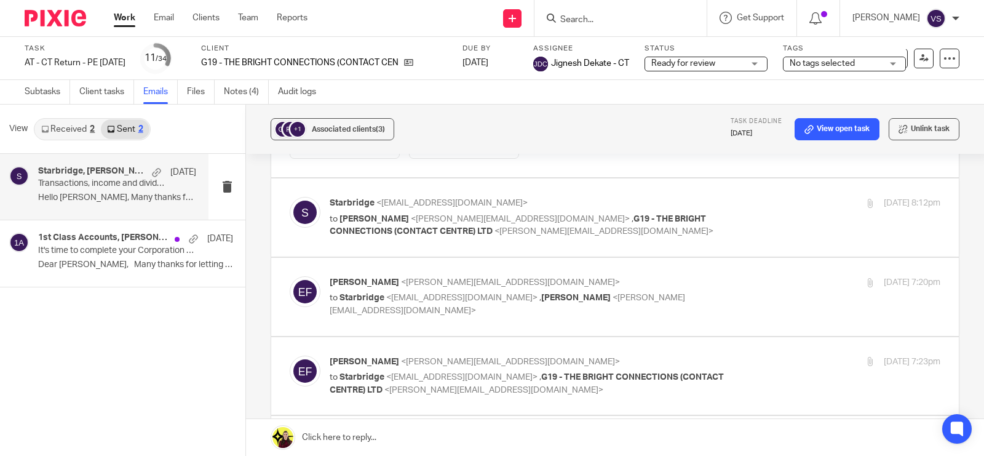
scroll to position [1076, 0]
click at [764, 234] on div "Starbridge <info@starbridge.uk> to Edson Flores <edson@thebrightconnections.co.…" at bounding box center [635, 216] width 611 height 41
checkbox input "true"
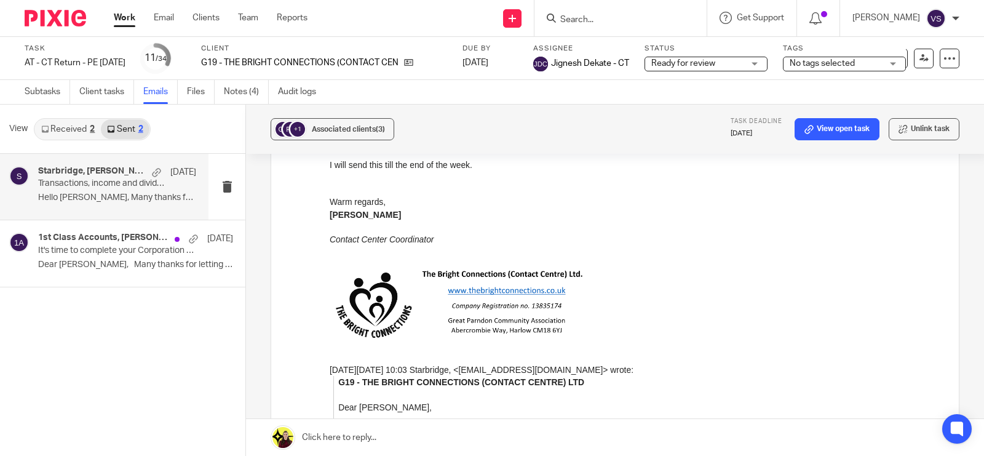
scroll to position [1307, 0]
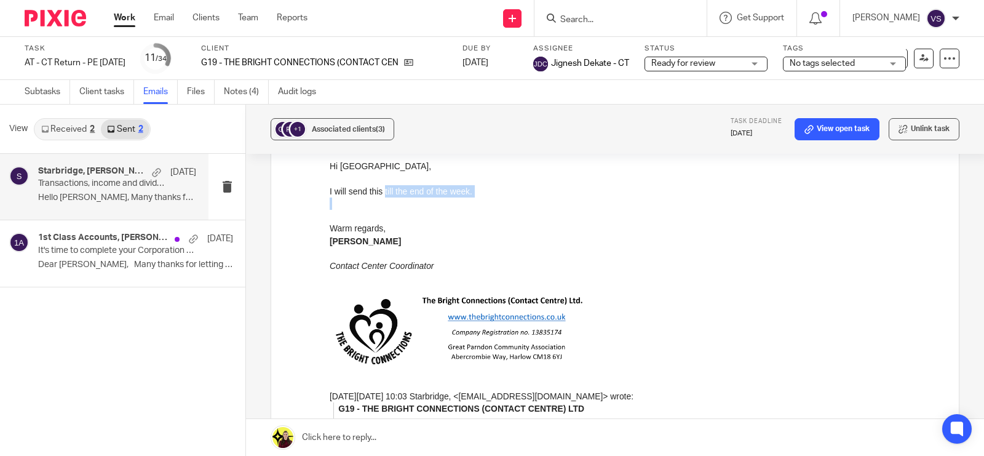
drag, startPoint x: 384, startPoint y: 188, endPoint x: 468, endPoint y: 197, distance: 84.1
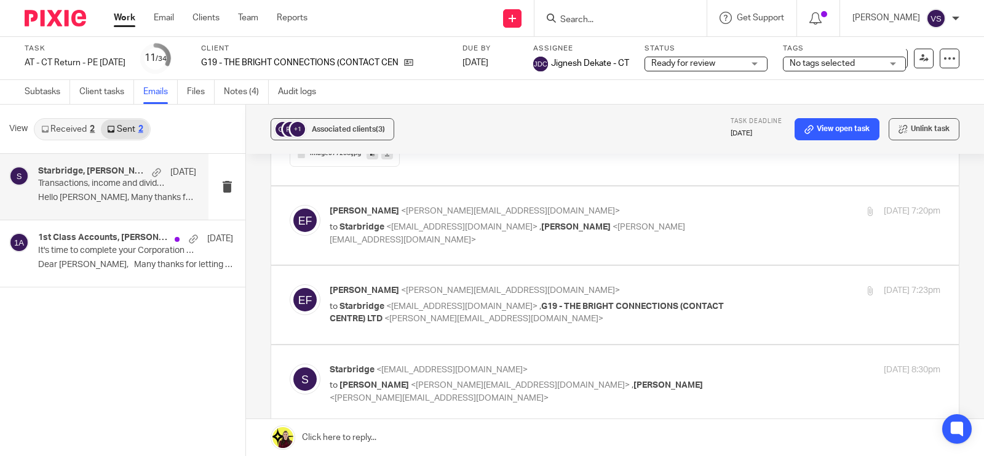
scroll to position [2383, 0]
click at [532, 231] on p "to Starbridge <info@starbridge.uk> , Natasha Gregory <natasha@thebrightconnecti…" at bounding box center [533, 231] width 407 height 25
checkbox input "true"
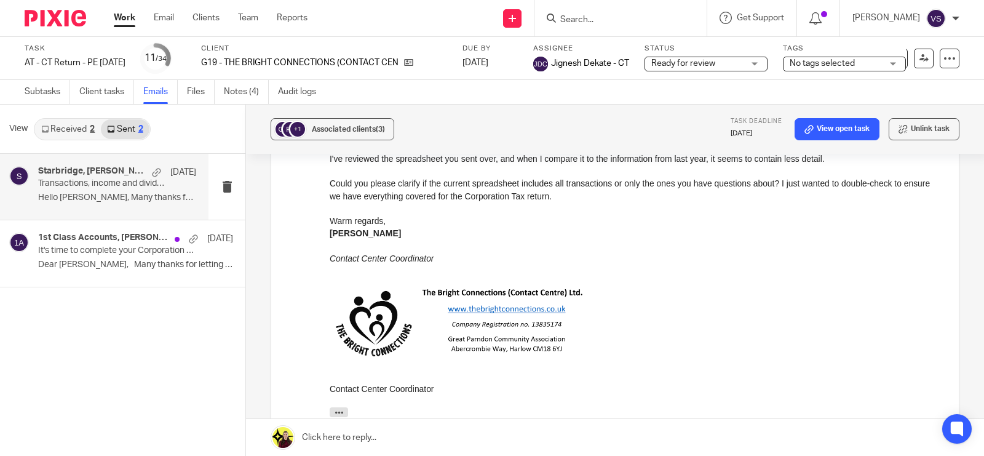
scroll to position [2459, 0]
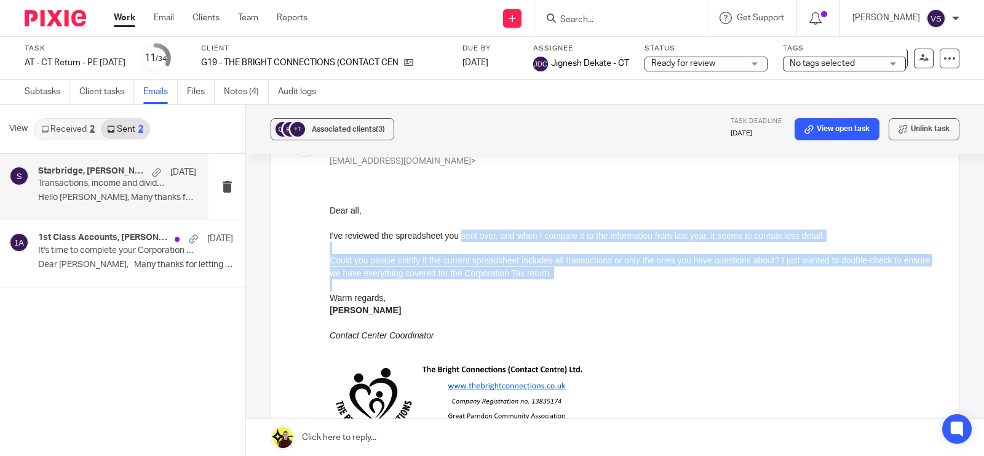
drag, startPoint x: 460, startPoint y: 232, endPoint x: 608, endPoint y: 281, distance: 156.1
click at [608, 281] on div "Dear all, I've reviewed the spreadsheet you sent over, and when I compare it to…" at bounding box center [635, 319] width 611 height 255
click at [608, 281] on div at bounding box center [635, 285] width 611 height 12
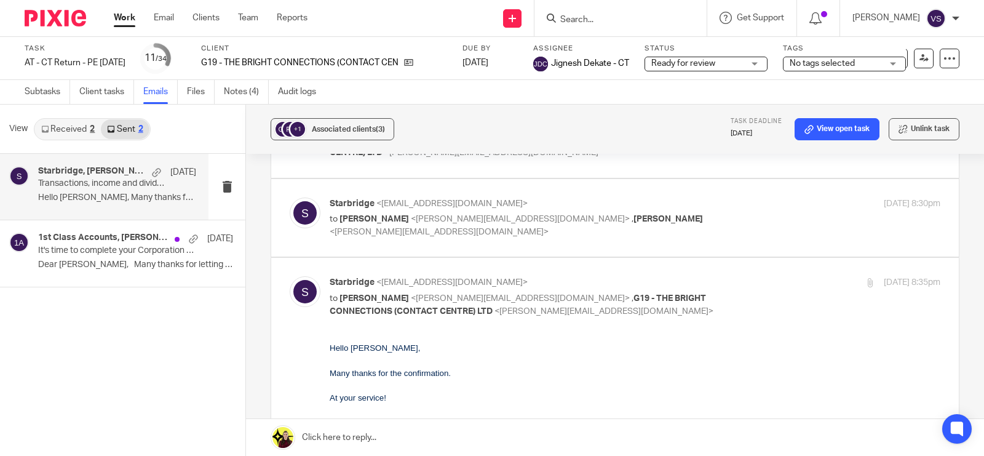
scroll to position [2921, 0]
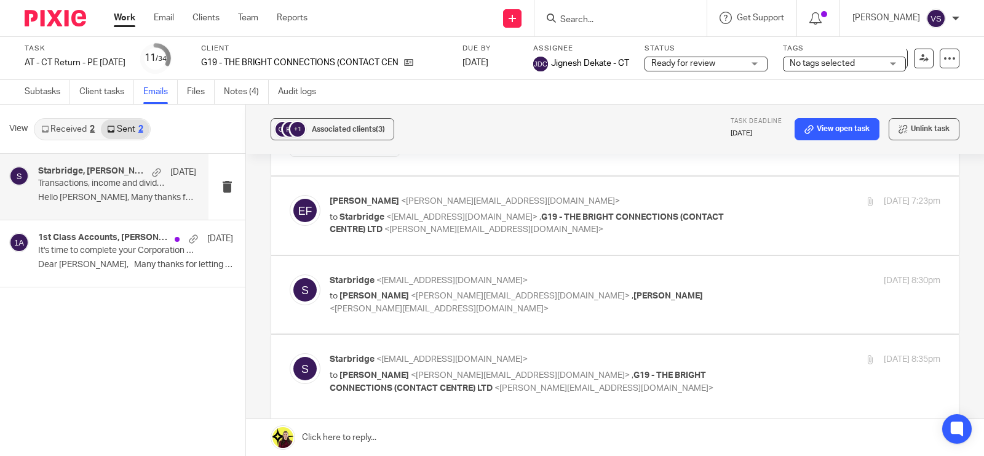
click at [681, 229] on p "to Starbridge <info@starbridge.uk> , G19 - THE BRIGHT CONNECTIONS (CONTACT CENT…" at bounding box center [533, 223] width 407 height 25
checkbox input "true"
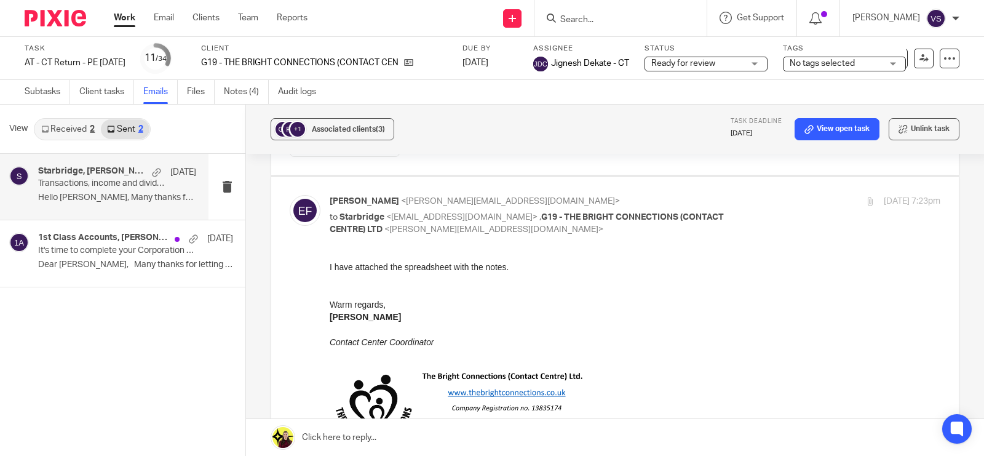
scroll to position [0, 0]
drag, startPoint x: 370, startPoint y: 267, endPoint x: 523, endPoint y: 268, distance: 153.1
click at [523, 268] on div "I have attached the spreadsheet with the notes." at bounding box center [635, 266] width 611 height 12
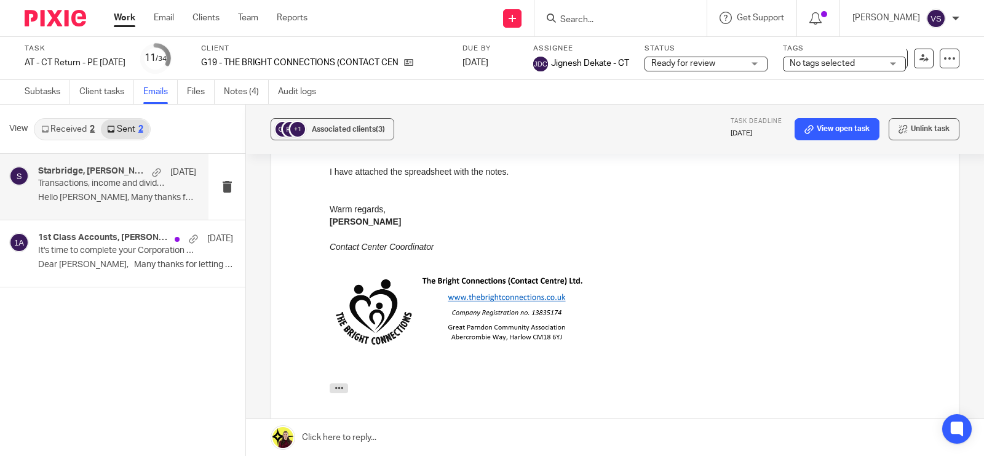
scroll to position [3228, 0]
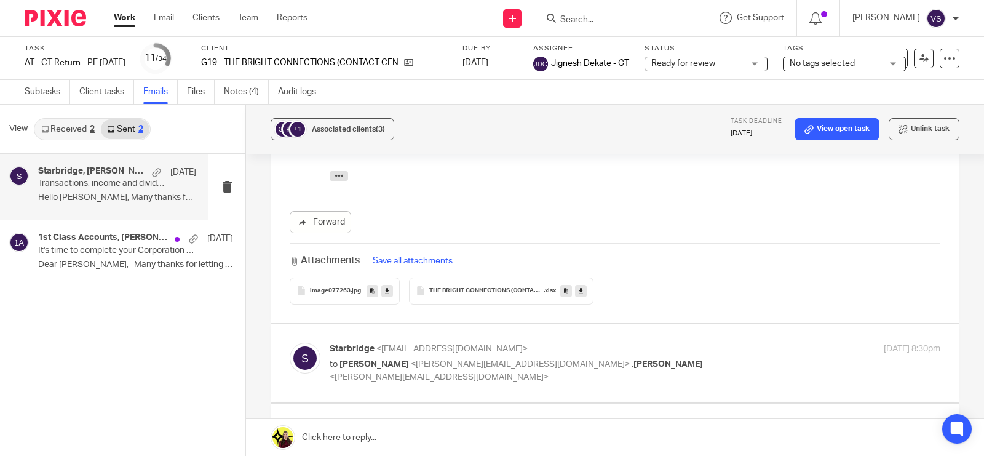
click at [579, 293] on icon at bounding box center [581, 290] width 4 height 9
click at [611, 16] on input "Search" at bounding box center [614, 20] width 111 height 11
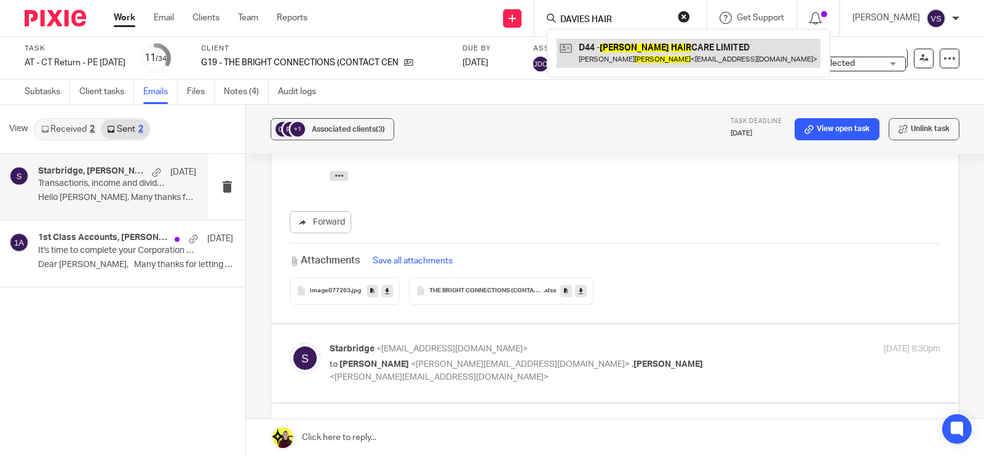
type input "DAVIES HAIR"
click at [658, 51] on link at bounding box center [688, 53] width 264 height 28
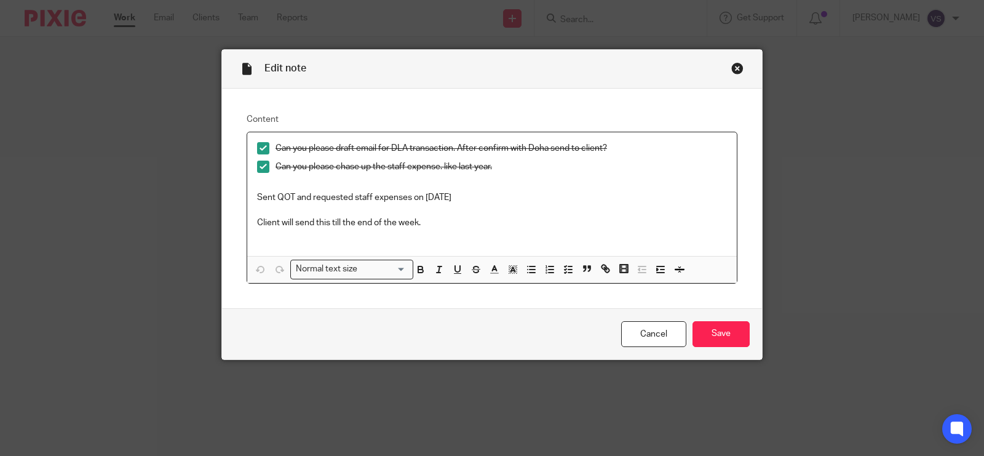
drag, startPoint x: 253, startPoint y: 192, endPoint x: 469, endPoint y: 197, distance: 215.9
click at [469, 197] on p "Sent QOT and requested staff expenses on [DATE]" at bounding box center [492, 197] width 470 height 12
drag, startPoint x: 472, startPoint y: 198, endPoint x: 478, endPoint y: 197, distance: 6.2
click at [472, 198] on p "Sent QOT and requested staff expenses on [DATE]" at bounding box center [492, 197] width 470 height 12
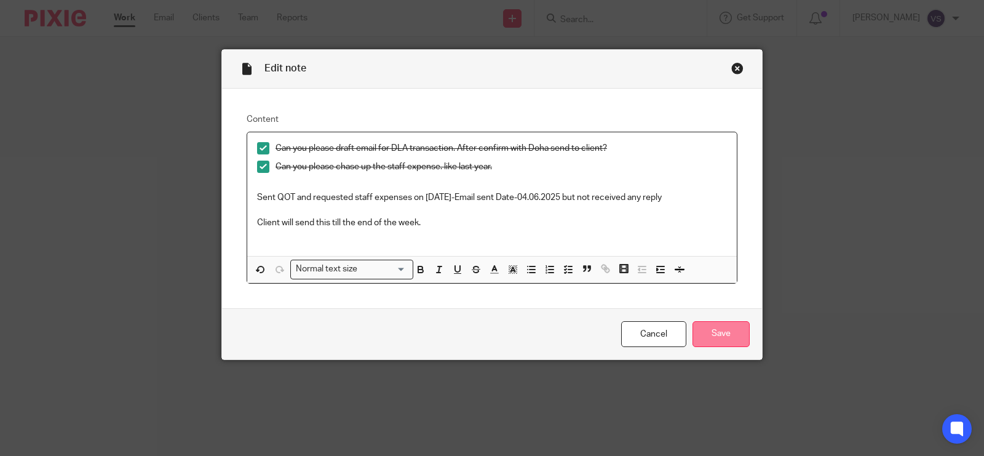
click at [723, 334] on input "Save" at bounding box center [720, 334] width 57 height 26
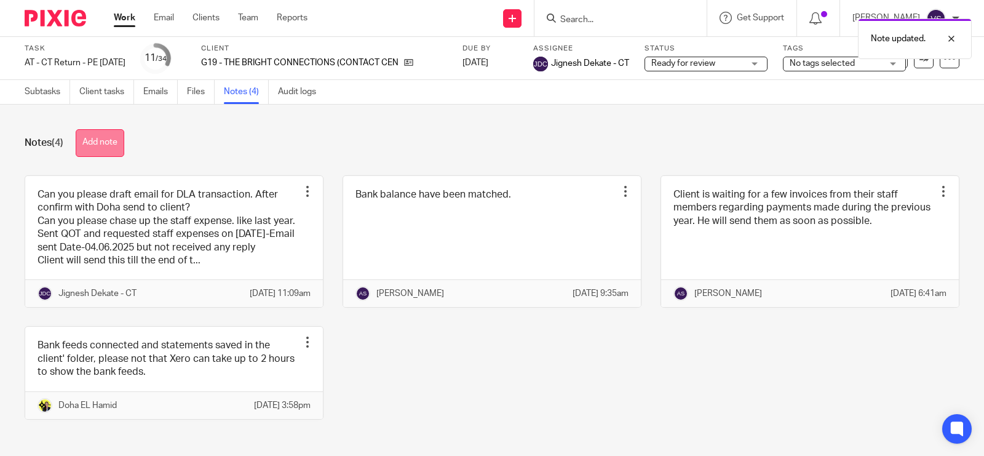
click at [100, 141] on button "Add note" at bounding box center [100, 143] width 49 height 28
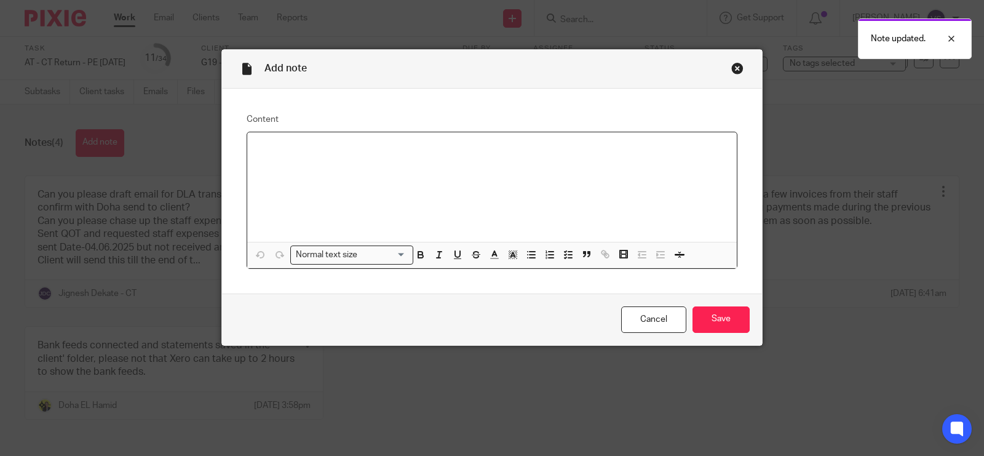
click at [337, 146] on p at bounding box center [492, 148] width 470 height 12
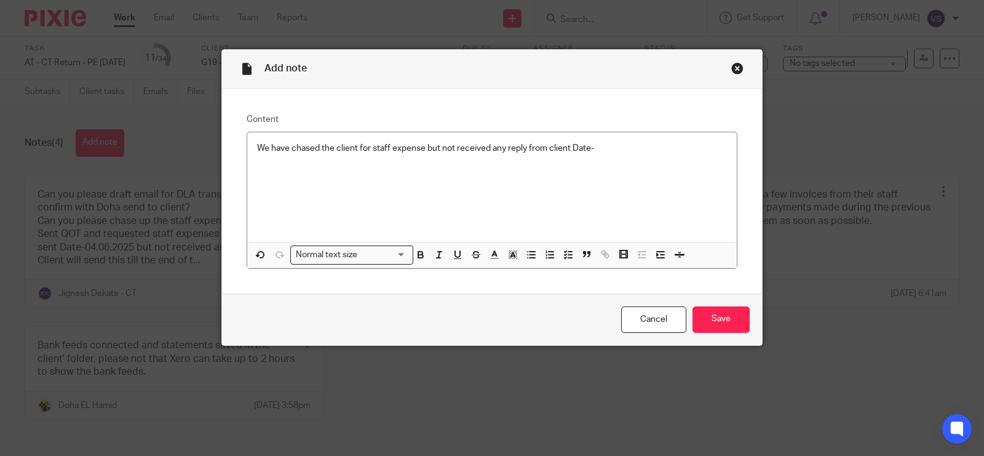
click at [601, 149] on p "We have chased the client for staff expense but not received any reply from cli…" at bounding box center [492, 148] width 470 height 12
click at [714, 318] on input "Save" at bounding box center [720, 319] width 57 height 26
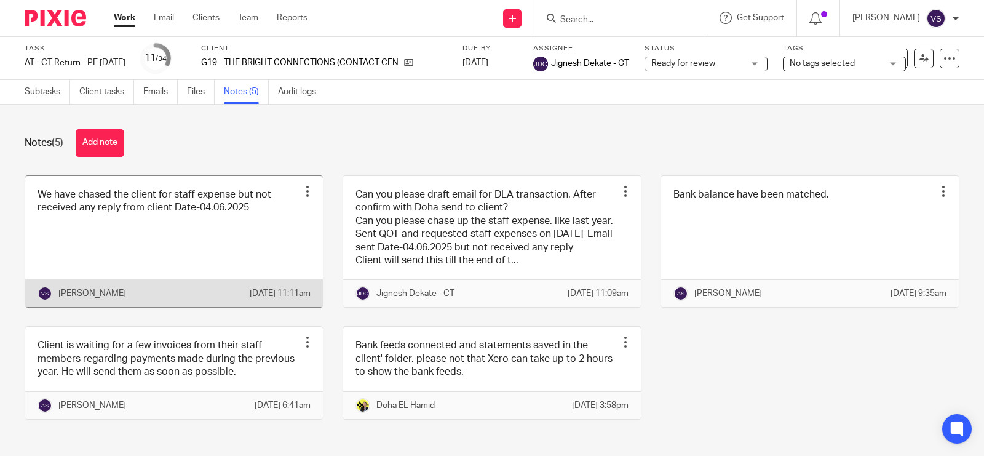
click at [164, 231] on link at bounding box center [174, 242] width 298 height 132
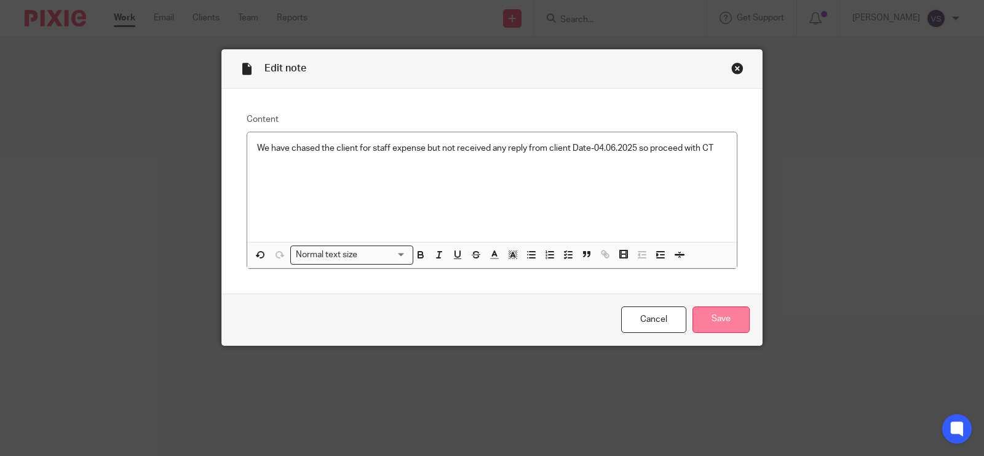
click at [730, 312] on input "Save" at bounding box center [720, 319] width 57 height 26
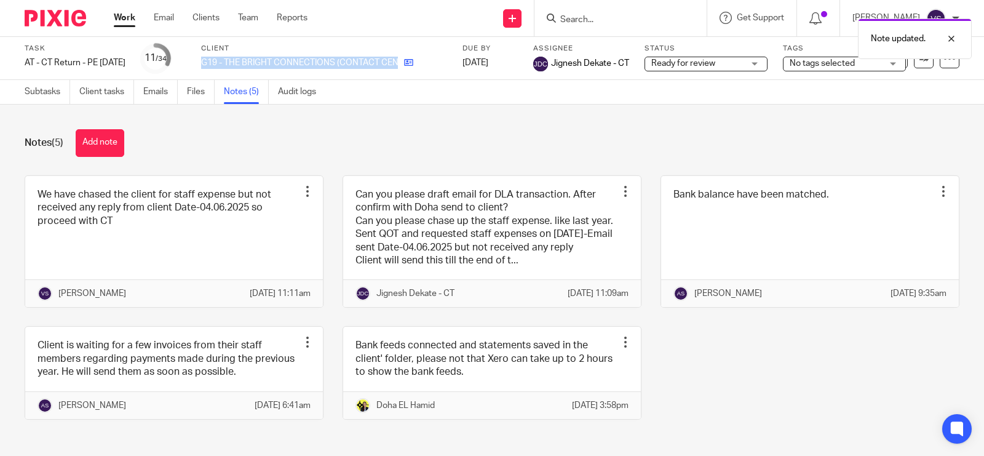
drag, startPoint x: 221, startPoint y: 61, endPoint x: 425, endPoint y: 65, distance: 203.5
click at [425, 65] on div "Task AT - CT Return - PE [DATE] Save AT - [GEOGRAPHIC_DATA] Return - PE [DATE] …" at bounding box center [414, 59] width 779 height 30
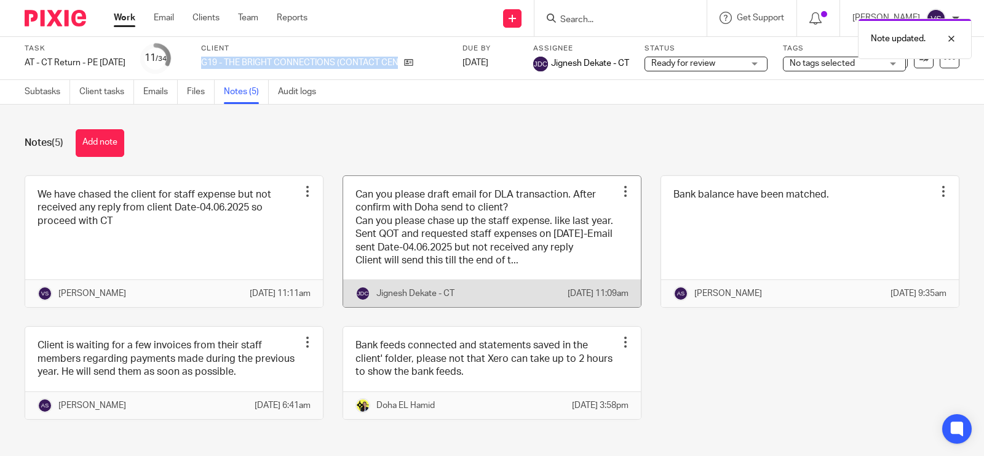
copy div "G19 - THE BRIGHT CONNECTIONS (CONTACT CENTRE) LTD"
